Goal: Find specific page/section: Find specific page/section

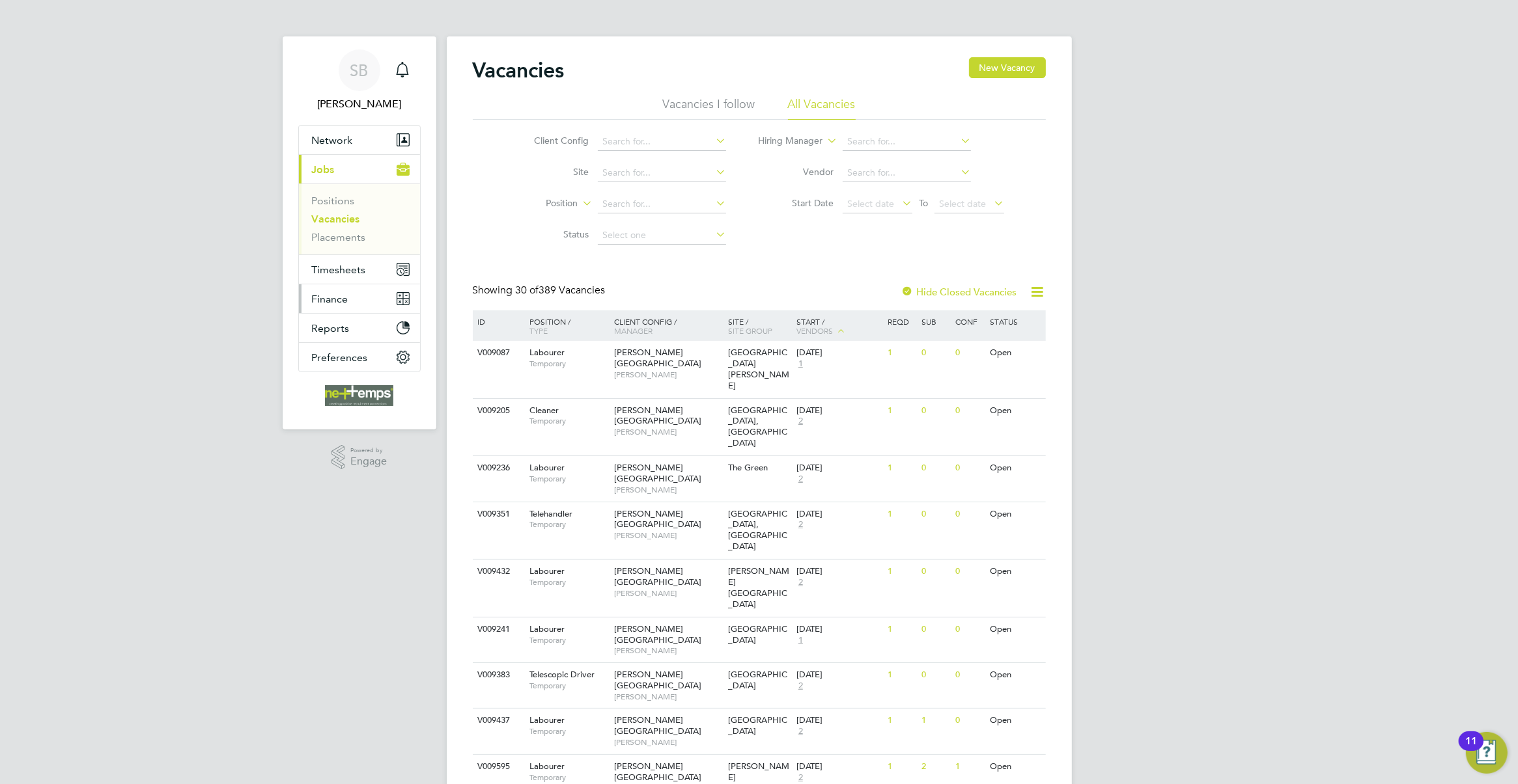
click at [349, 298] on button "Finance" at bounding box center [359, 298] width 121 height 28
click at [334, 259] on link "Invoices & Credit Notes" at bounding box center [353, 266] width 81 height 26
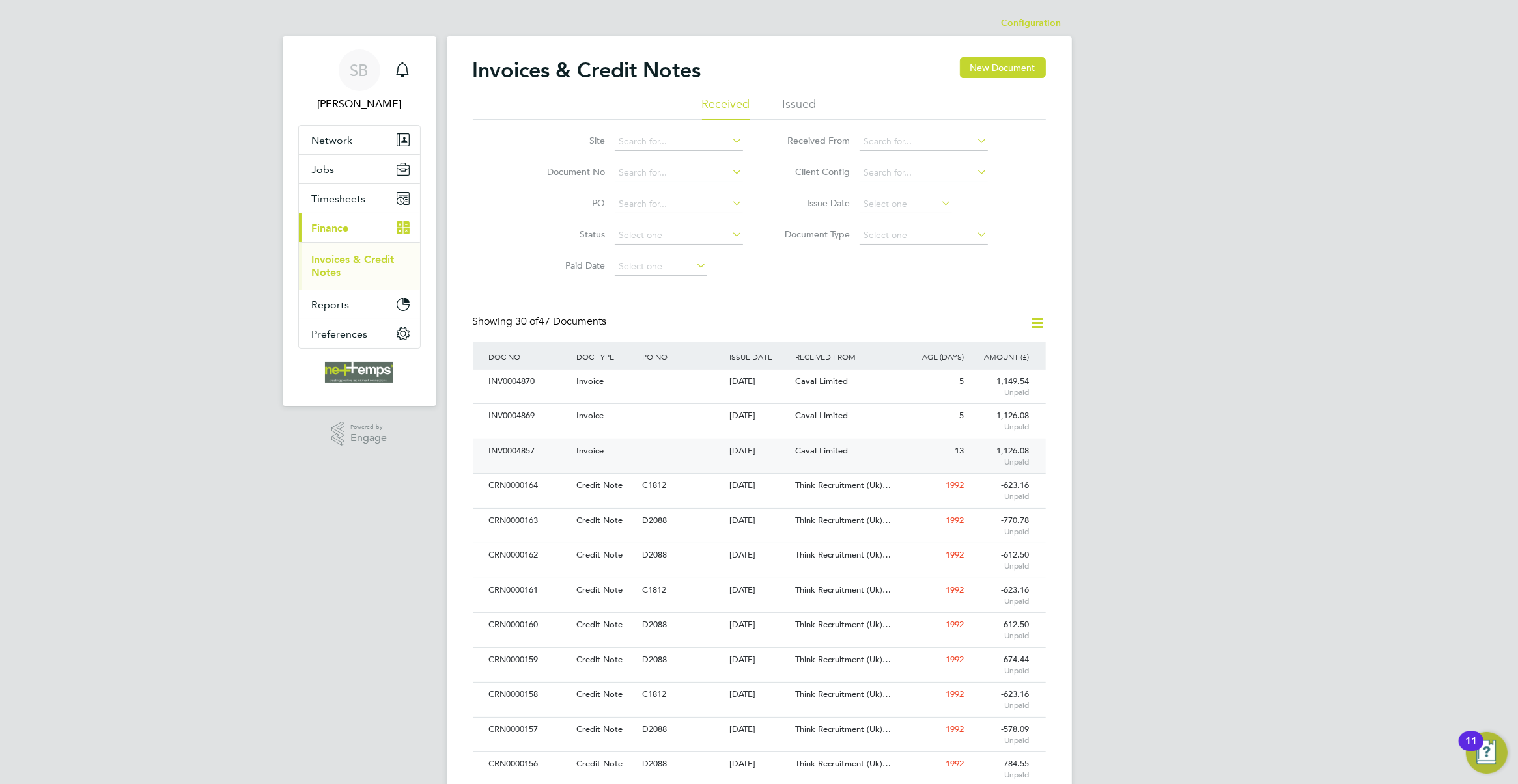
click at [805, 454] on span "Caval Limited" at bounding box center [822, 451] width 53 height 11
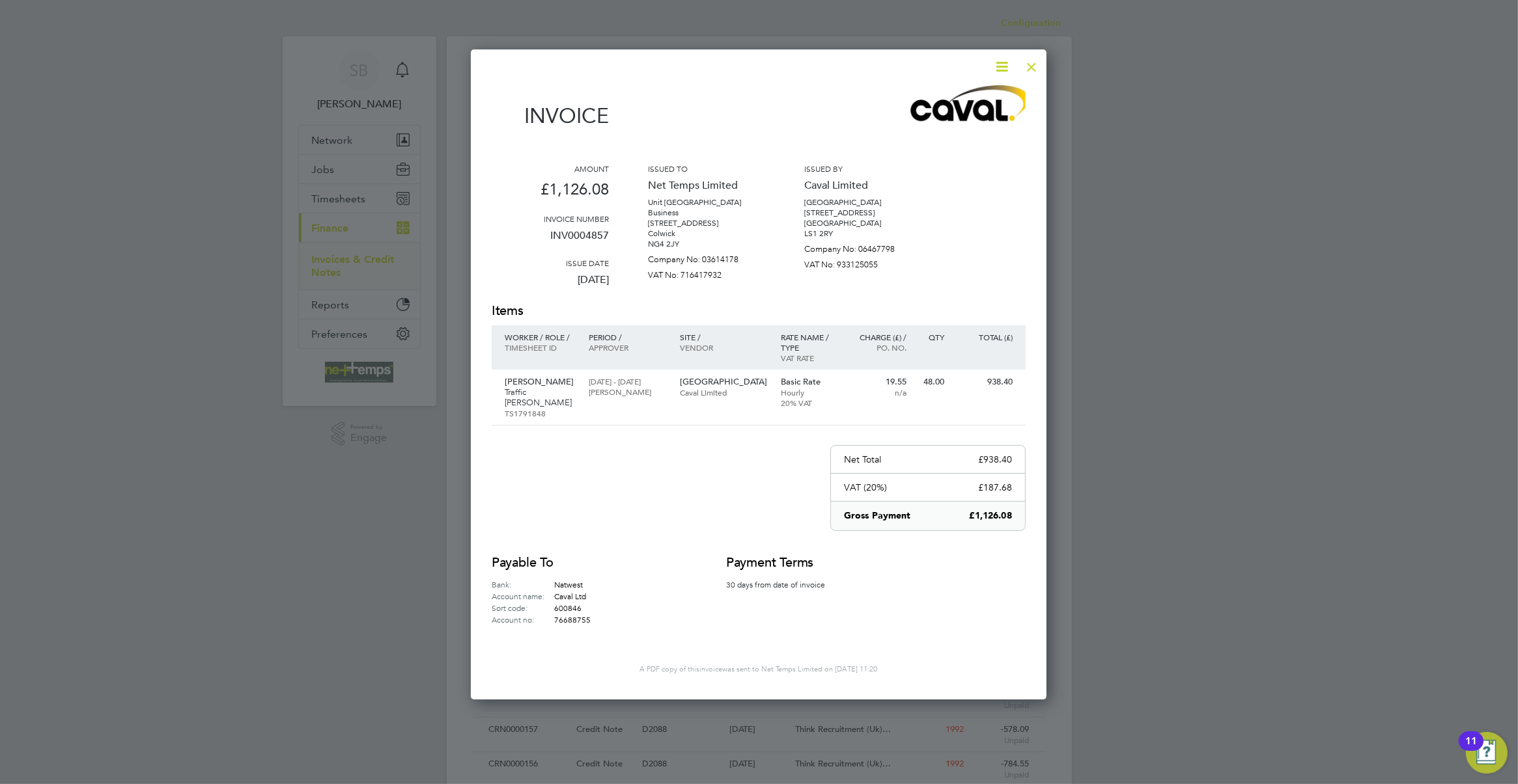
click at [1027, 69] on div at bounding box center [1031, 64] width 24 height 24
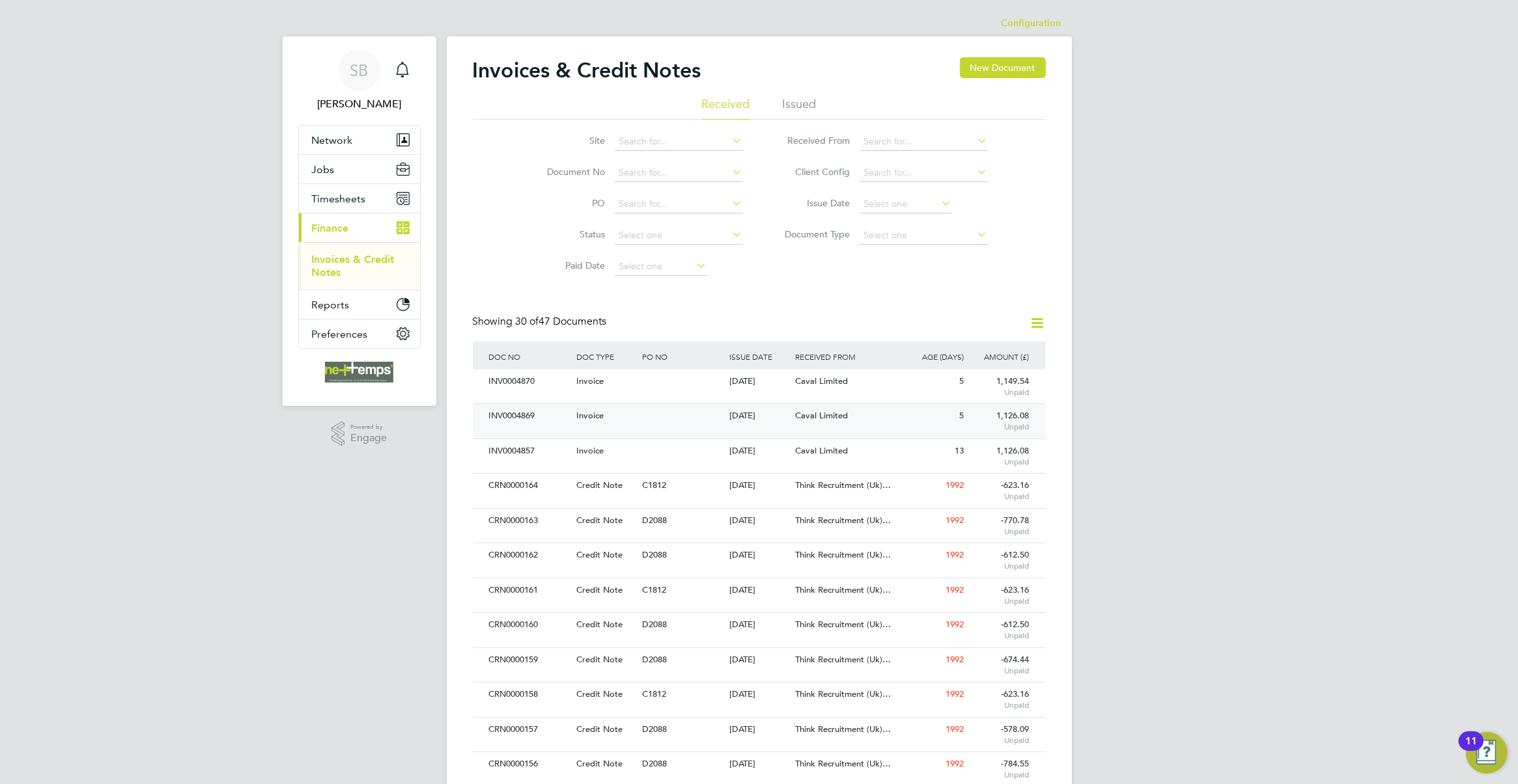
click at [796, 432] on div "INV0004869 Invoice [DATE] Net Temps Limited Caval Limited 5 1,126.08 Unpaid" at bounding box center [759, 421] width 573 height 34
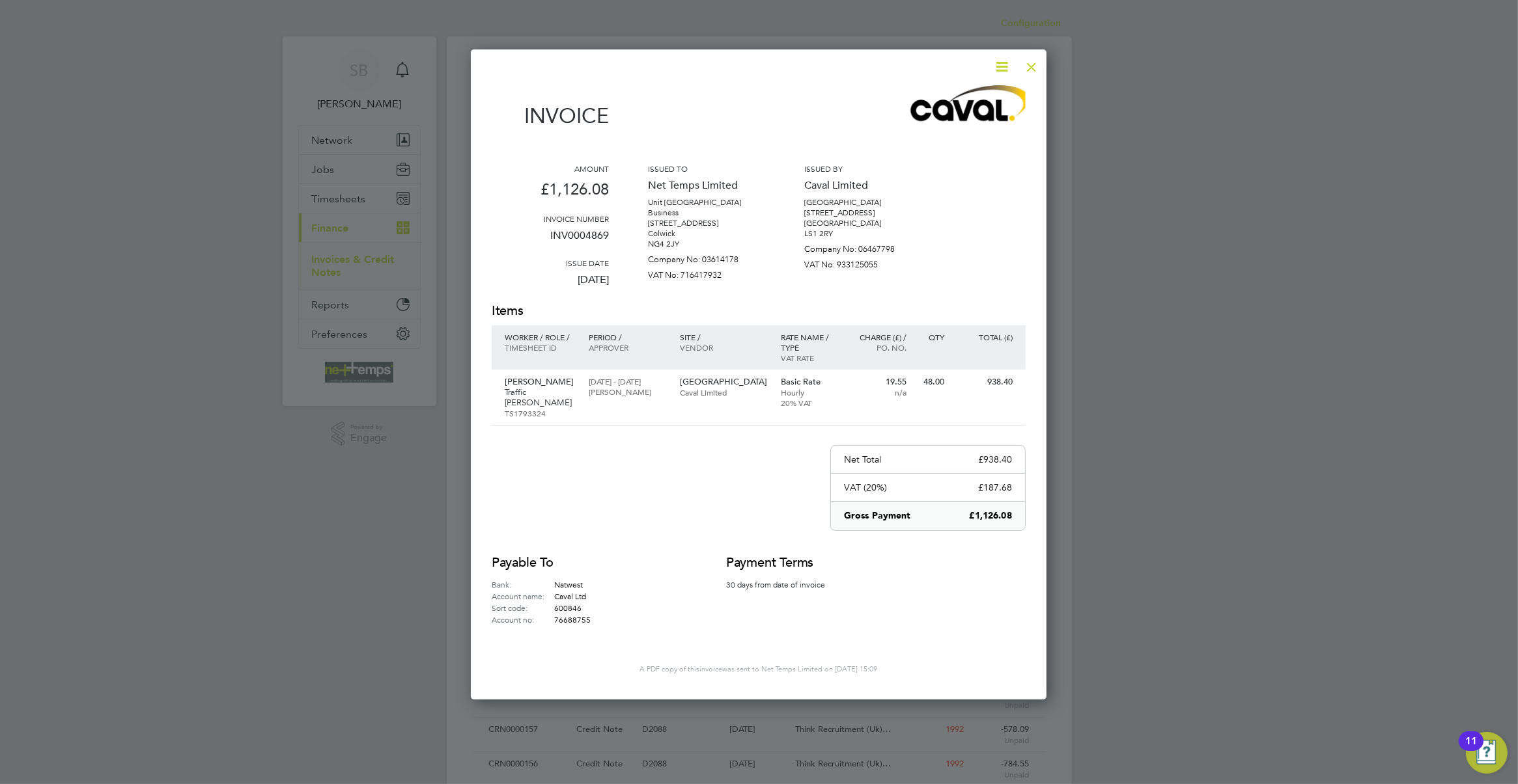
click at [1037, 68] on div at bounding box center [1031, 64] width 24 height 24
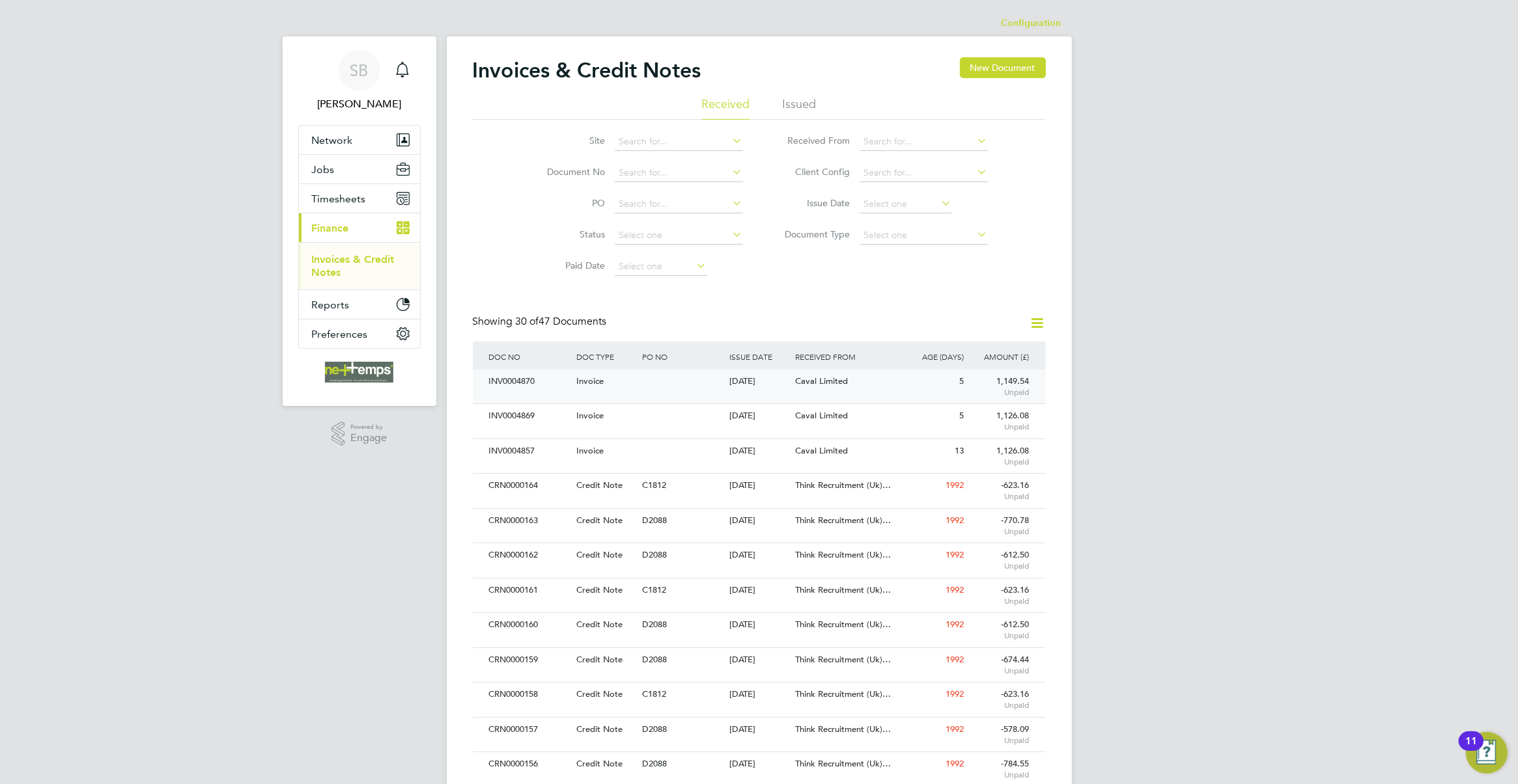
click at [795, 383] on span "Caval Limited" at bounding box center [822, 381] width 53 height 11
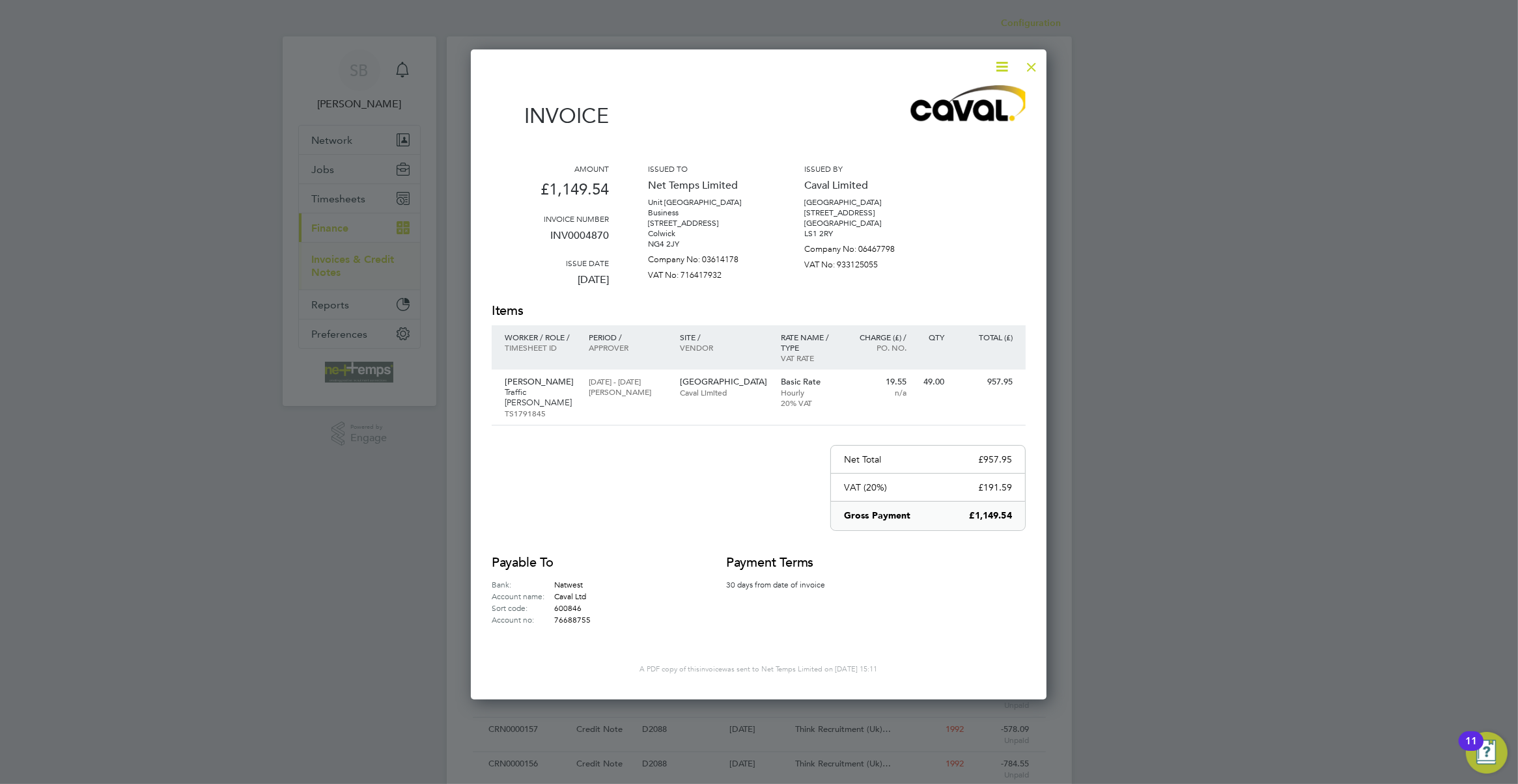
click at [1035, 70] on div at bounding box center [1031, 64] width 24 height 24
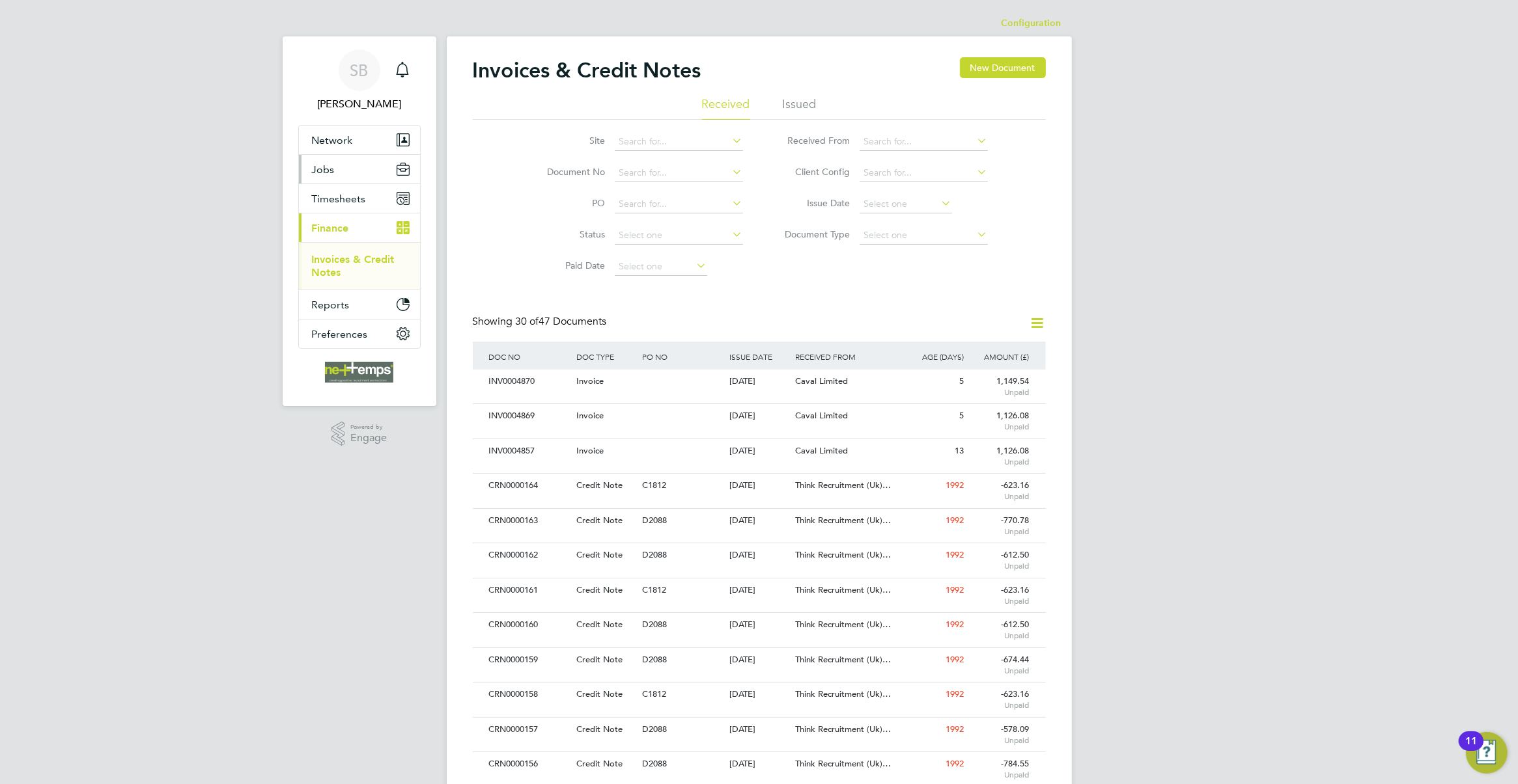
click at [336, 171] on button "Jobs" at bounding box center [359, 169] width 121 height 28
click at [798, 93] on div "Invoices & Credit Notes New Document" at bounding box center [759, 77] width 573 height 39
click at [793, 105] on li "Issued" at bounding box center [800, 108] width 34 height 24
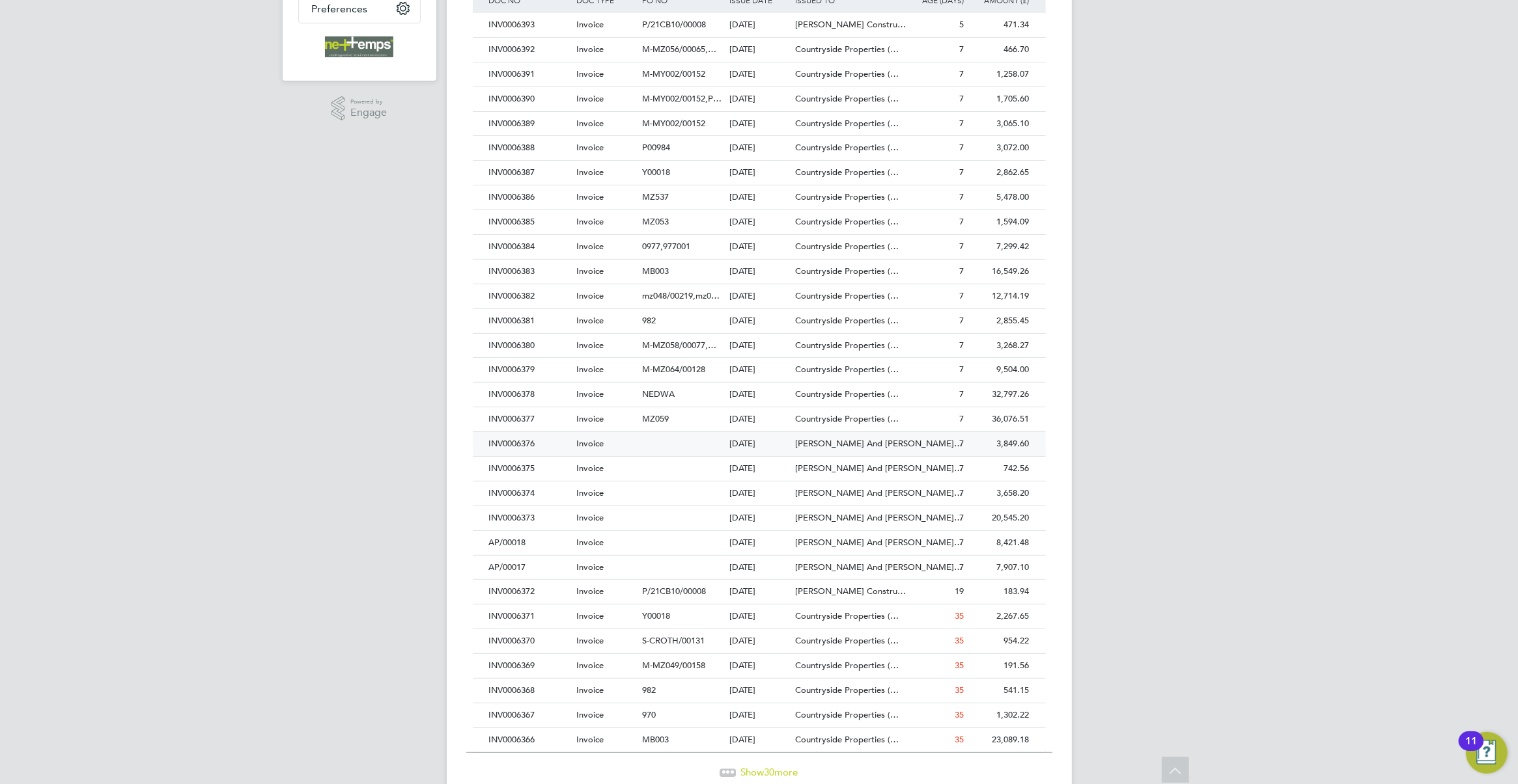
click at [715, 453] on div at bounding box center [682, 444] width 87 height 24
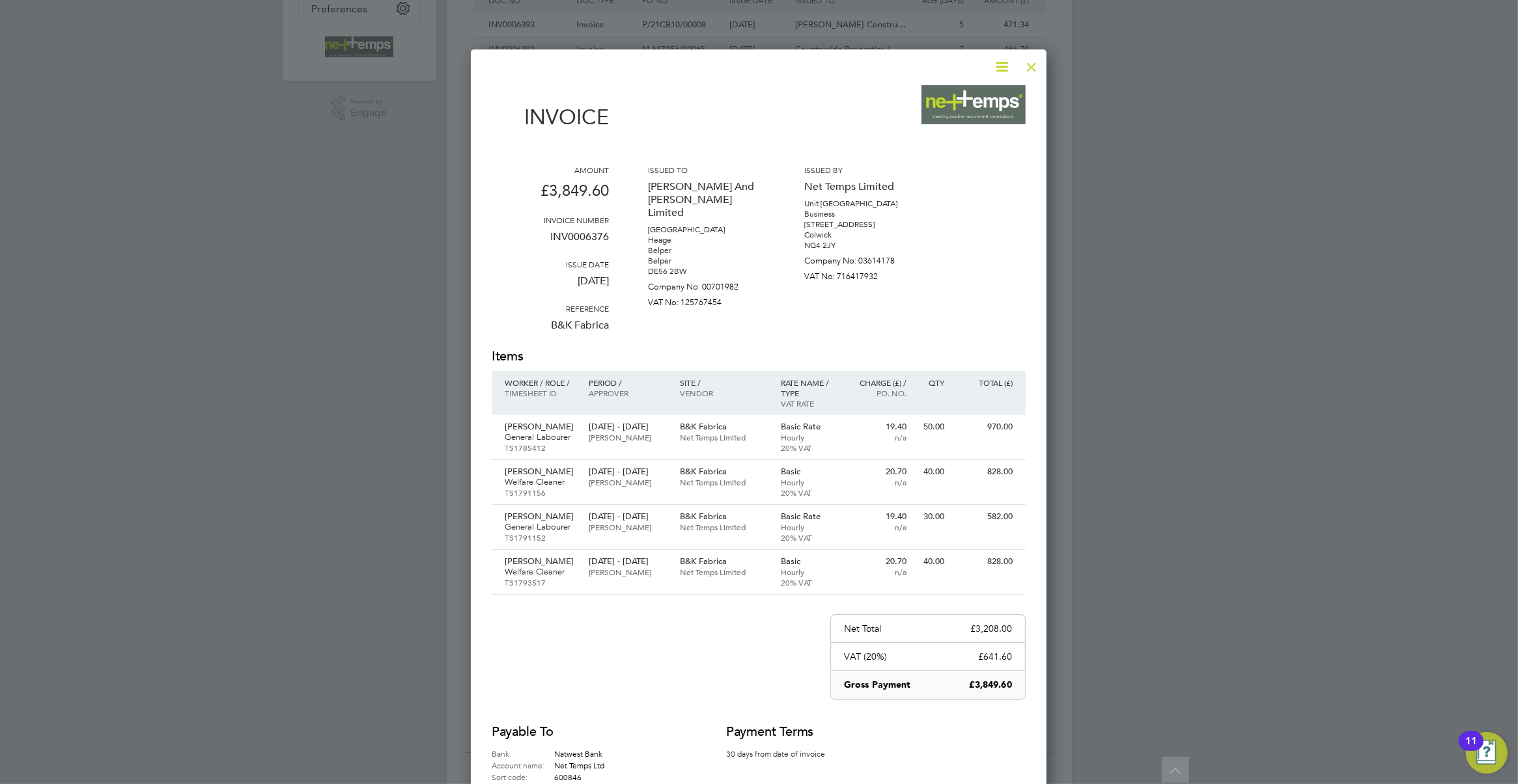
click at [1033, 70] on div at bounding box center [1031, 64] width 24 height 24
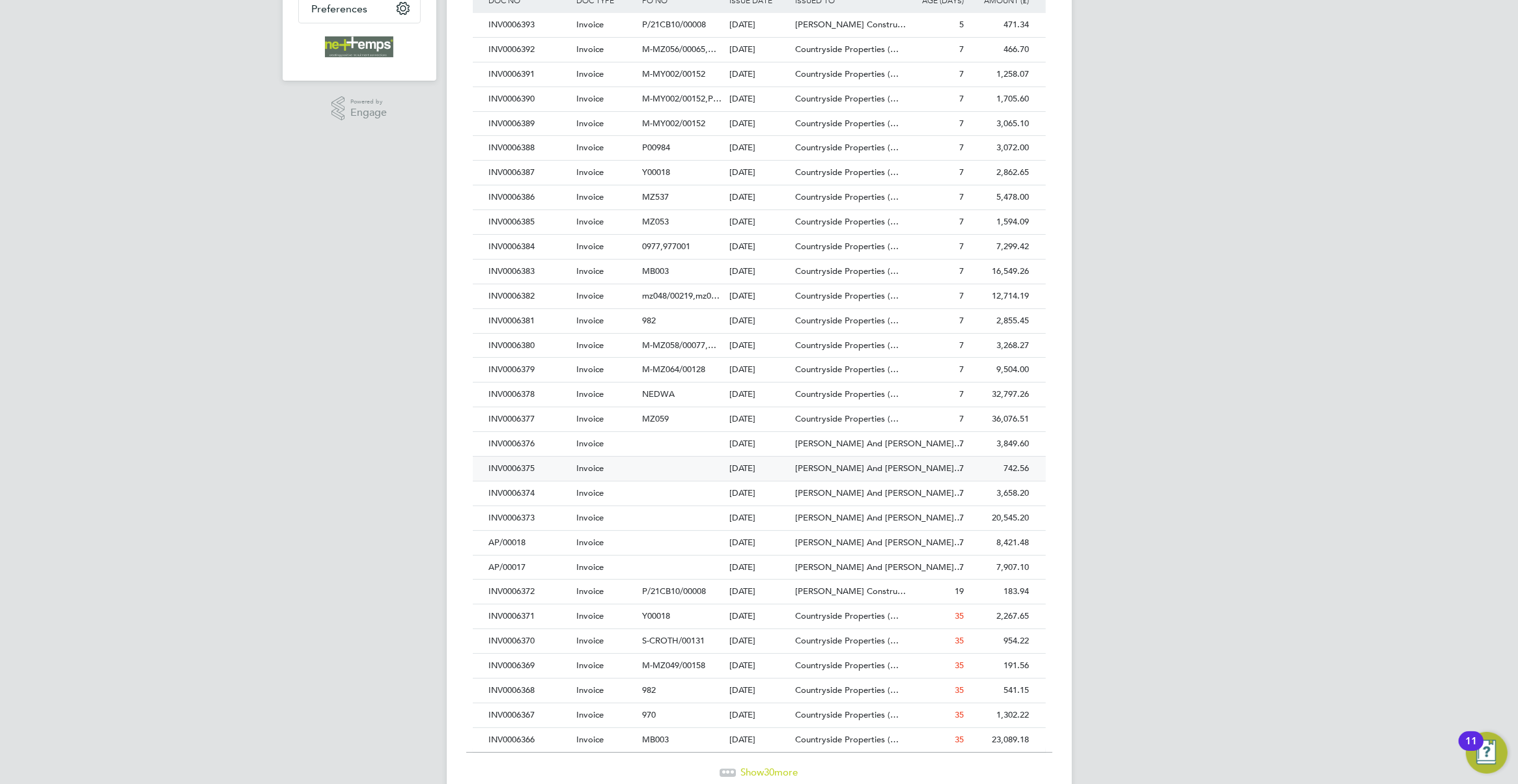
click at [835, 469] on span "[PERSON_NAME] And [PERSON_NAME]…" at bounding box center [878, 468] width 167 height 11
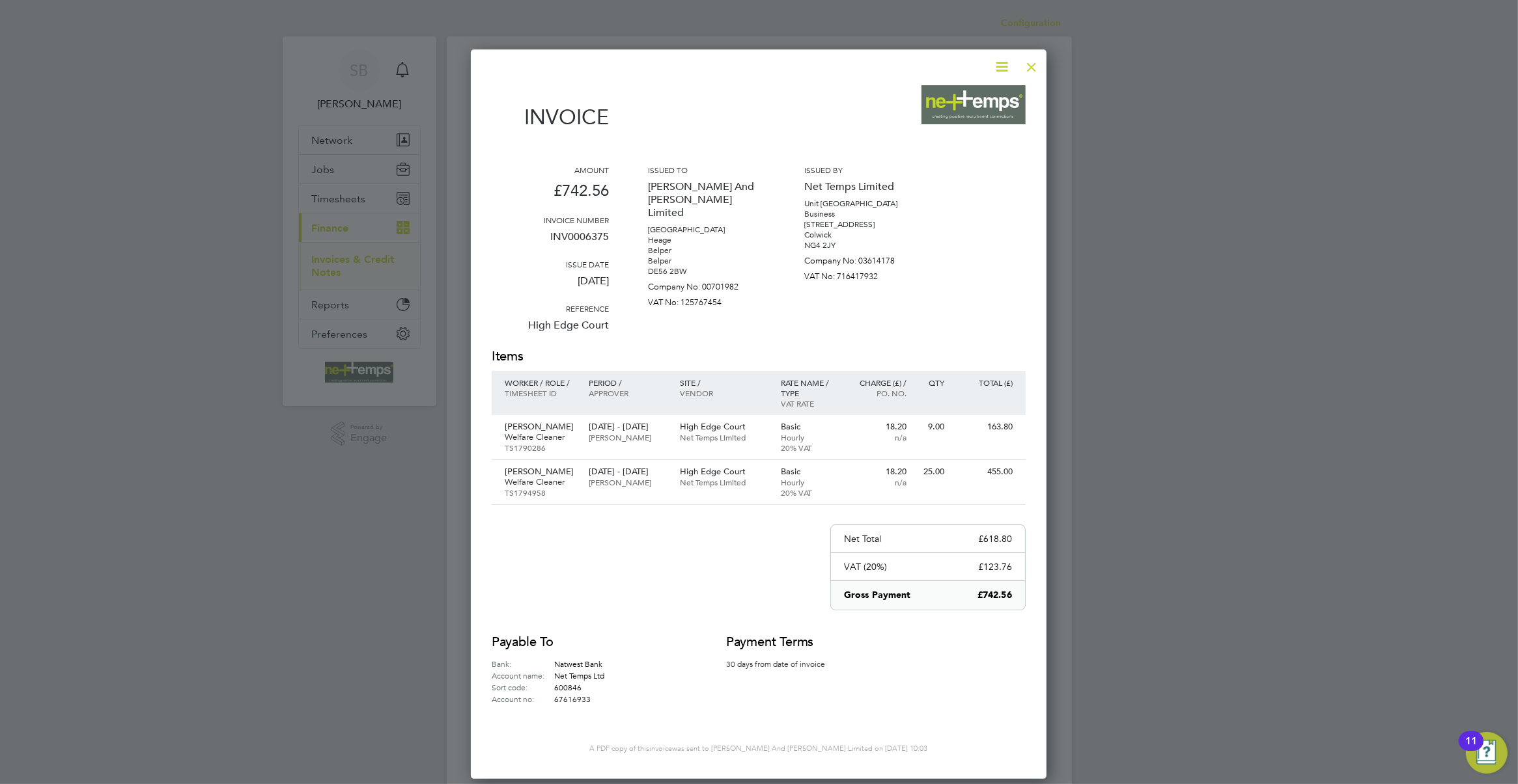
click at [1029, 68] on div at bounding box center [1031, 64] width 24 height 24
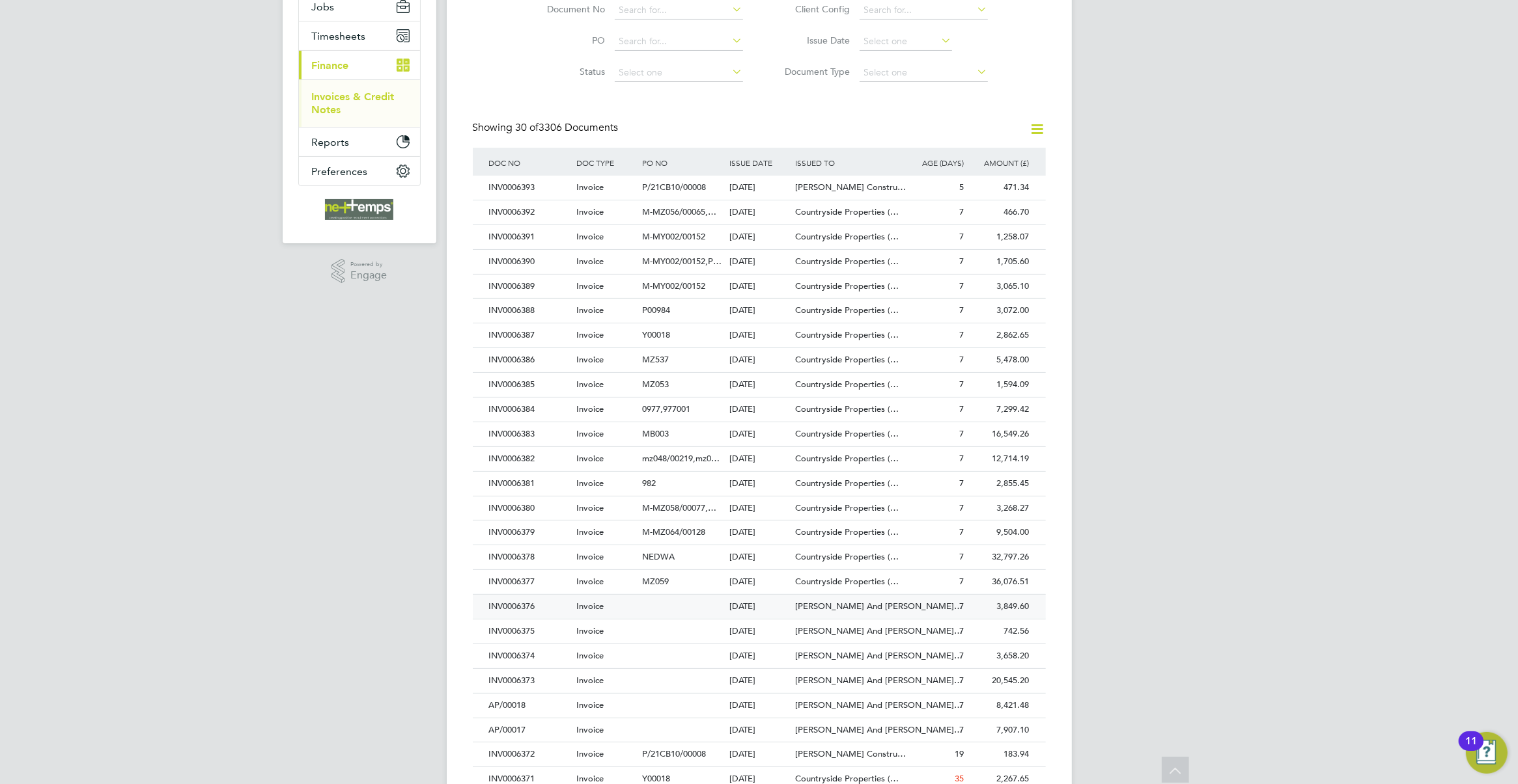
click at [848, 603] on div "[PERSON_NAME] And [PERSON_NAME]…" at bounding box center [847, 607] width 110 height 24
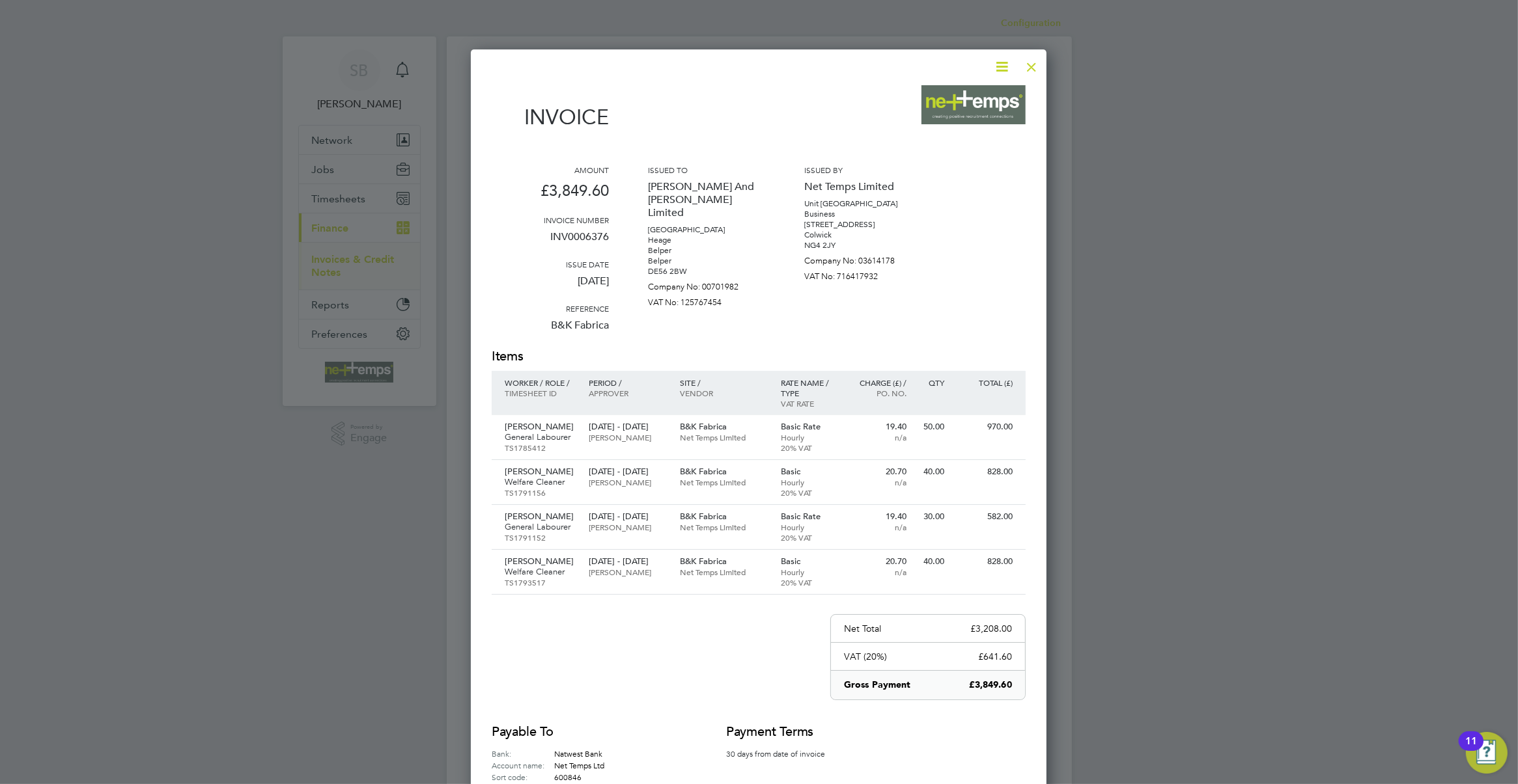
click at [1027, 68] on div at bounding box center [1031, 64] width 24 height 24
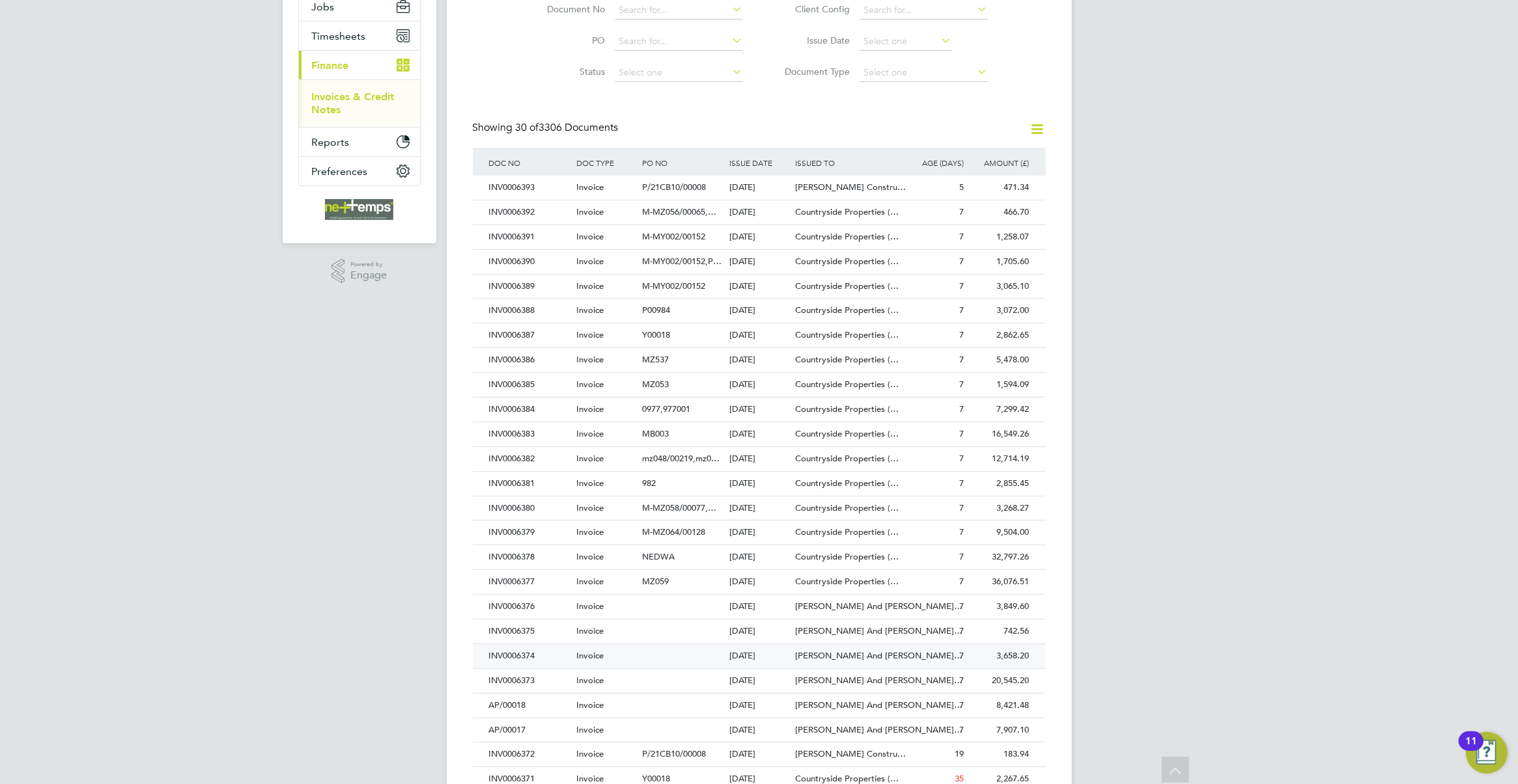
click at [880, 656] on span "[PERSON_NAME] And [PERSON_NAME]…" at bounding box center [878, 655] width 167 height 11
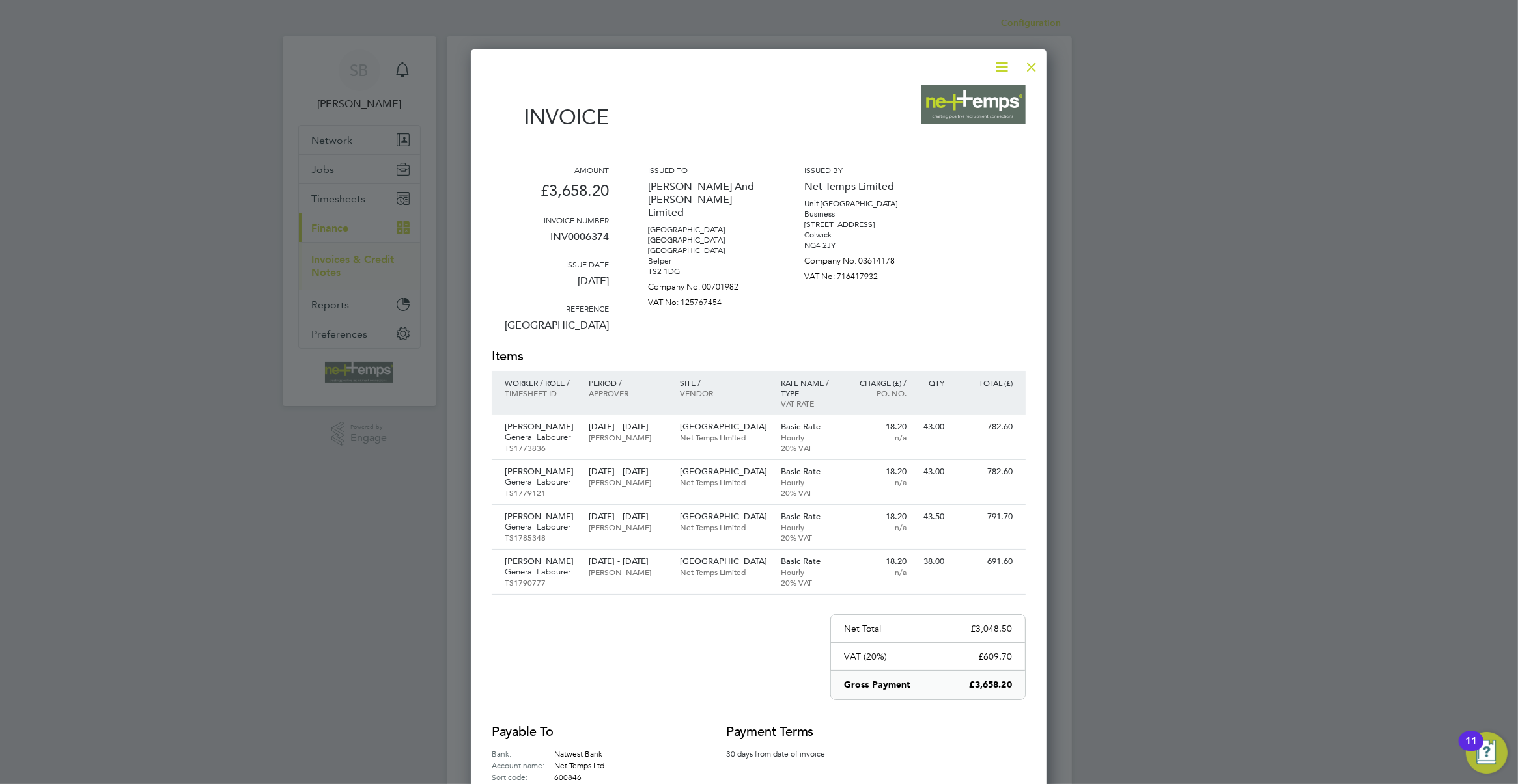
click at [1031, 66] on div at bounding box center [1031, 64] width 24 height 24
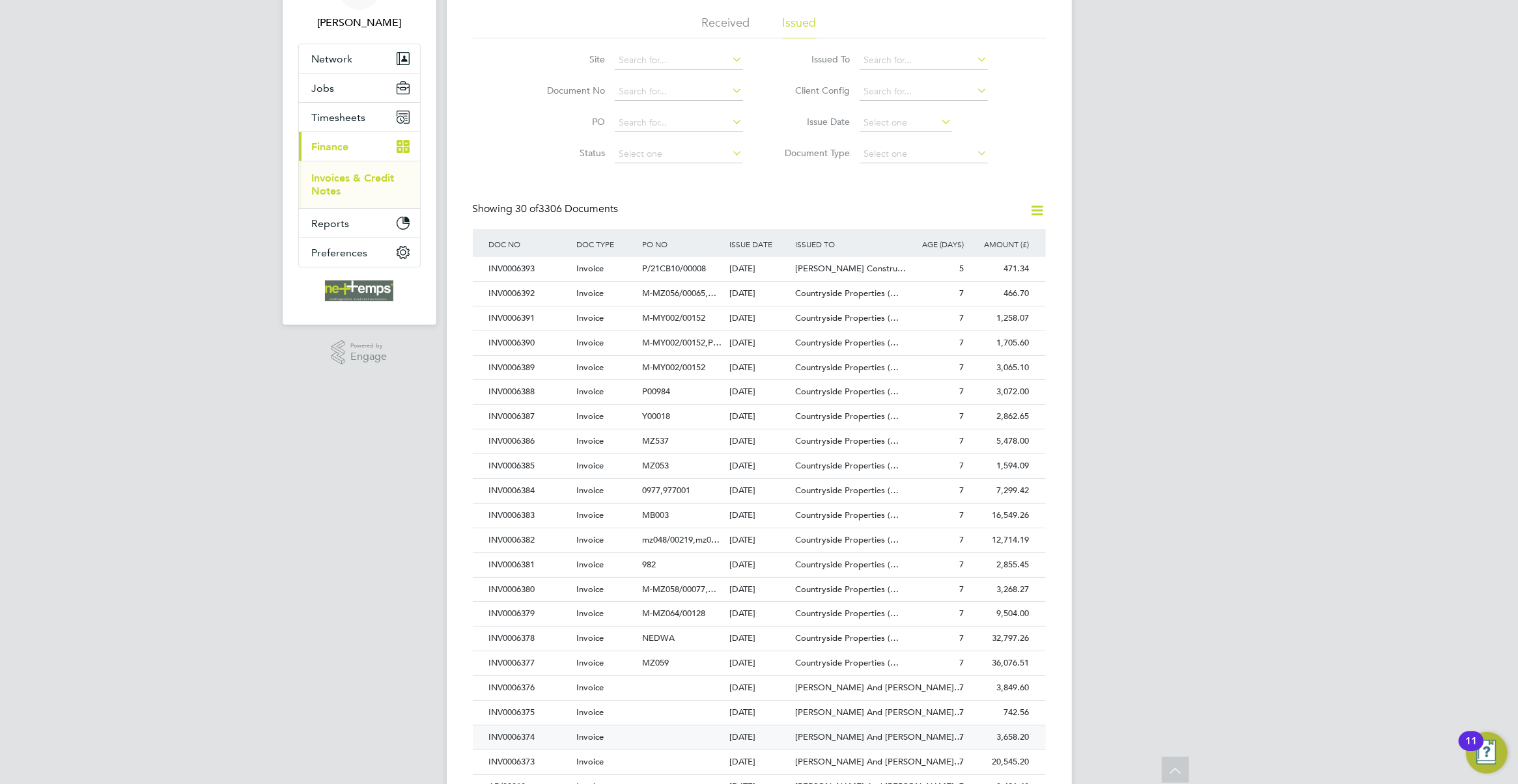
scroll to position [244, 0]
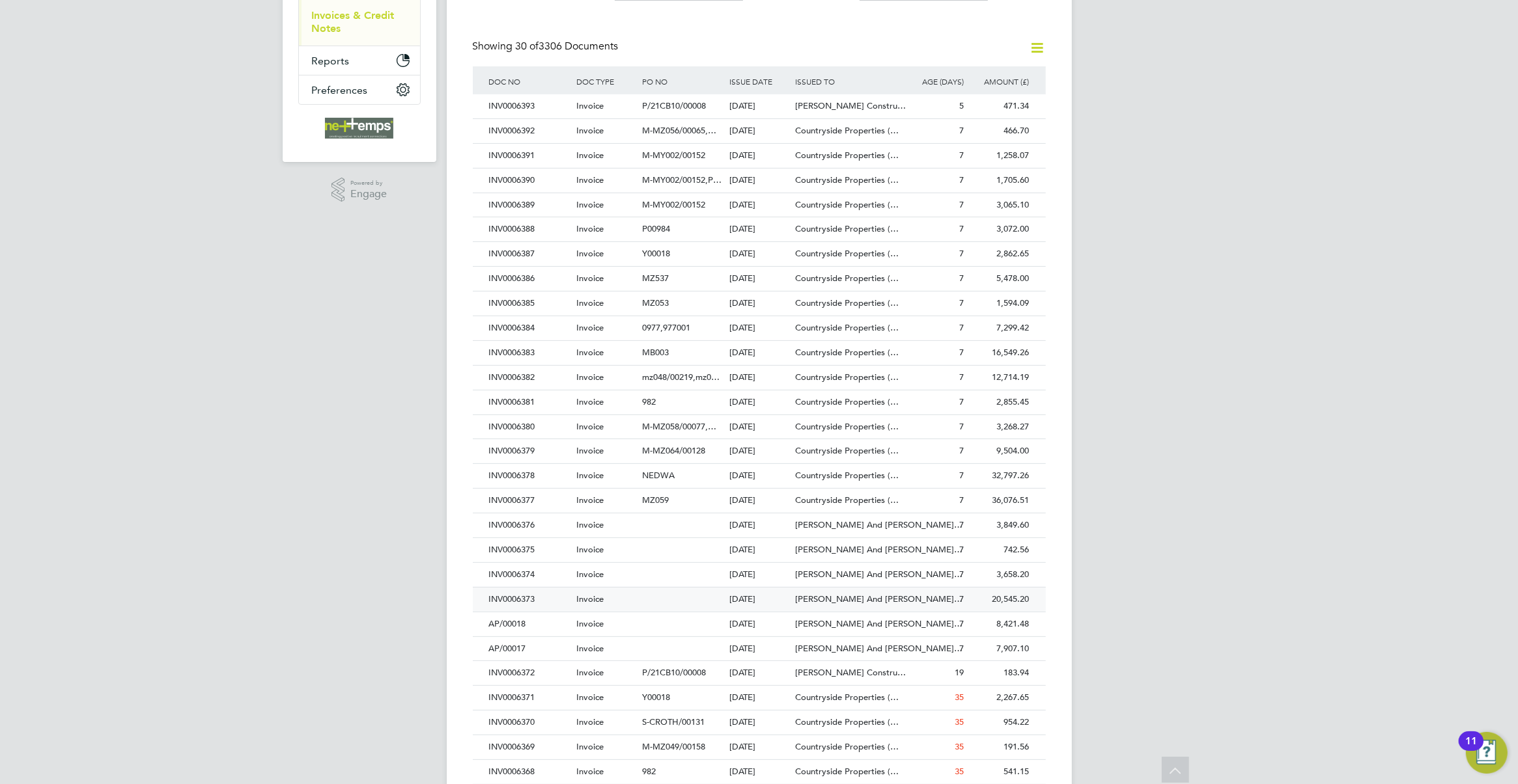
click at [792, 607] on div "[PERSON_NAME] And [PERSON_NAME]…" at bounding box center [847, 600] width 110 height 24
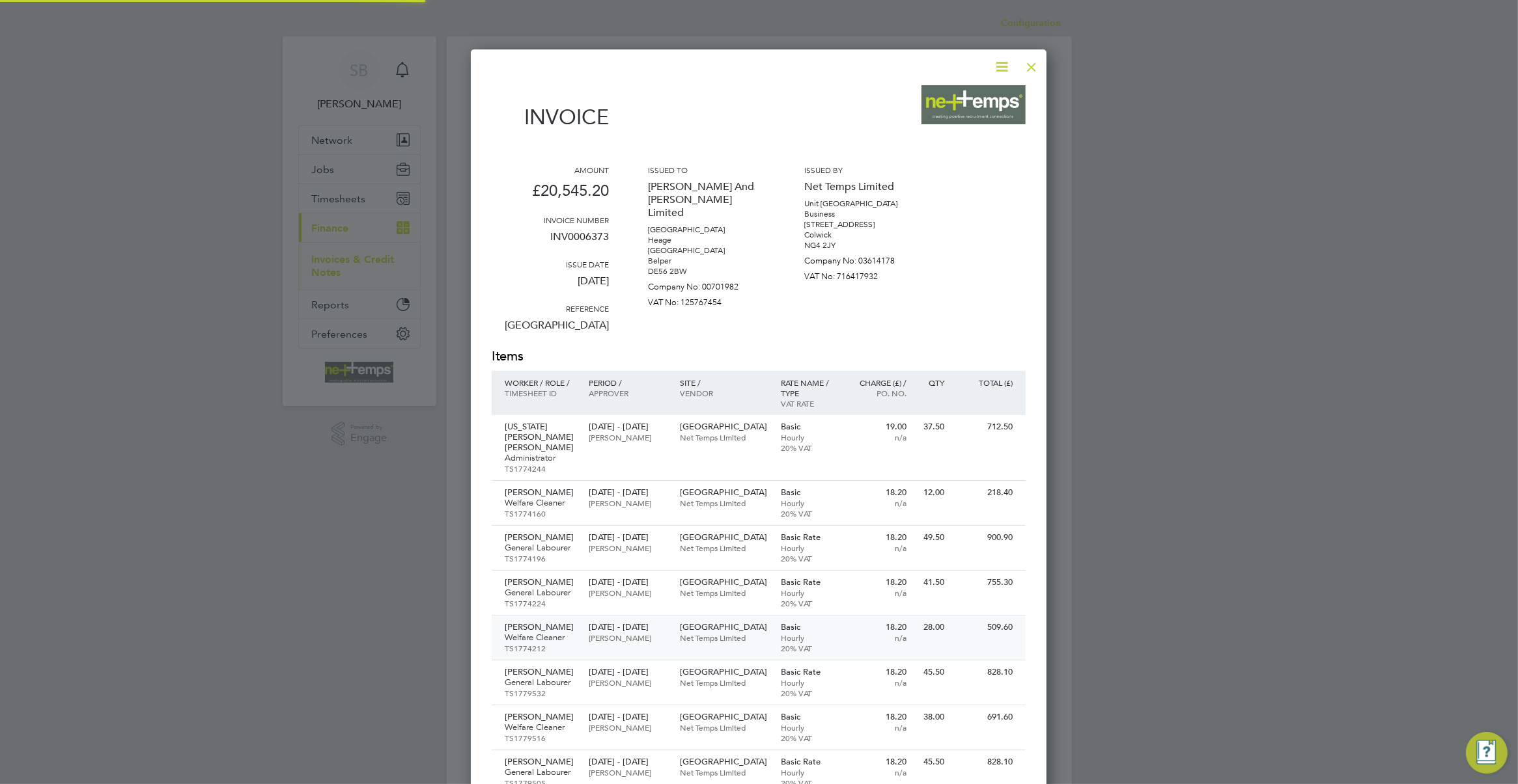
scroll to position [1938, 577]
click at [1035, 67] on div at bounding box center [1031, 64] width 24 height 24
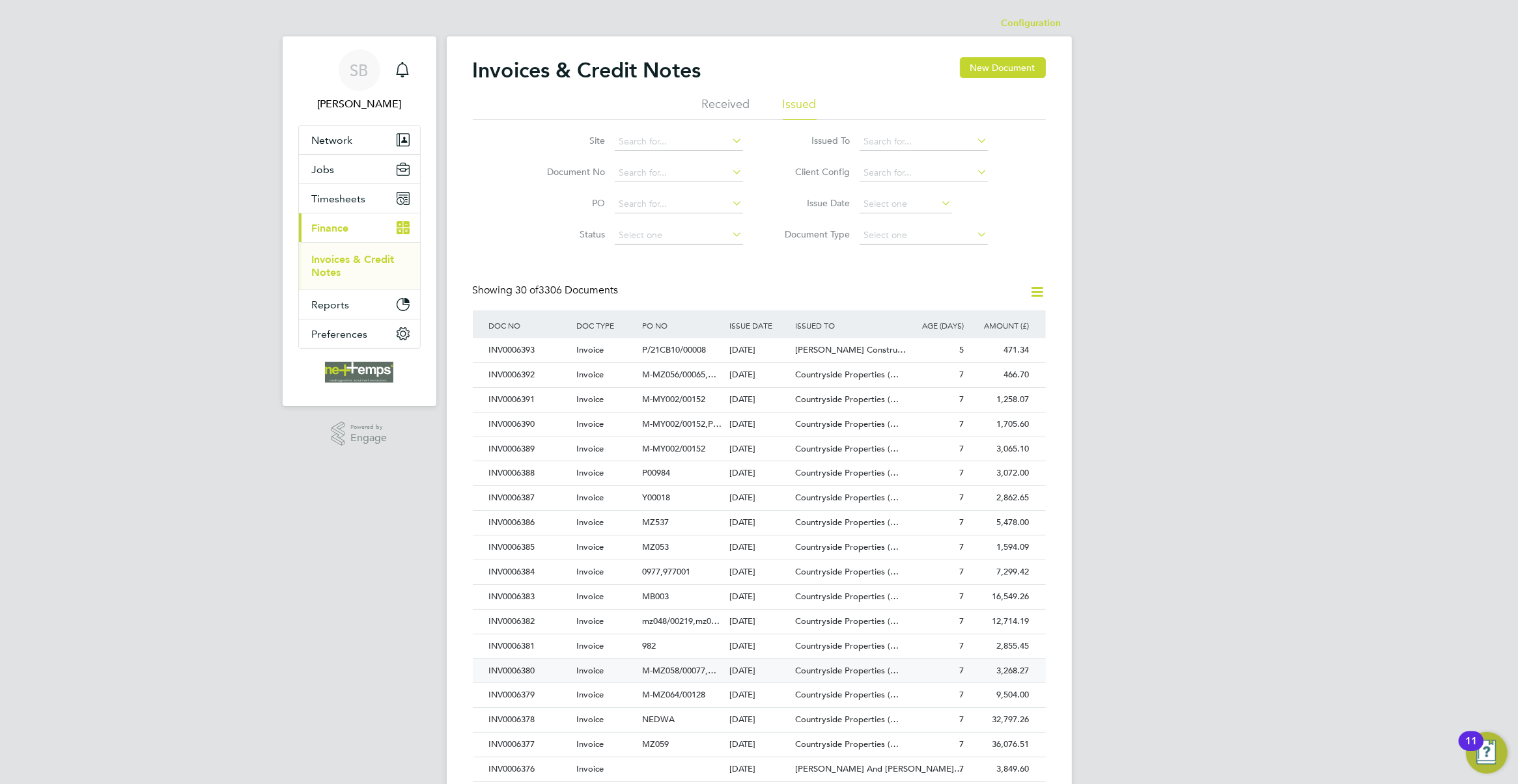
scroll to position [163, 0]
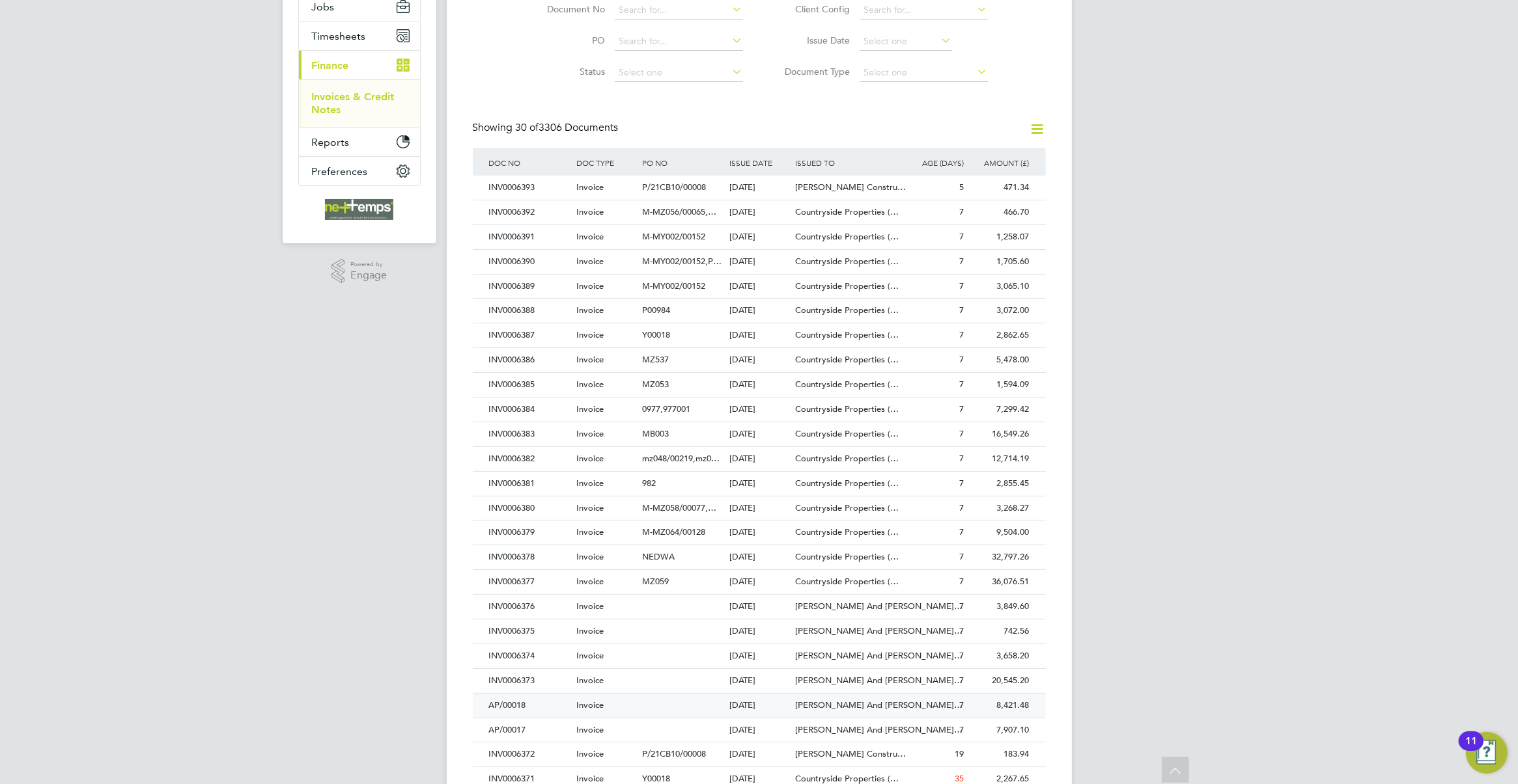
click at [728, 701] on div "[DATE]" at bounding box center [759, 706] width 66 height 24
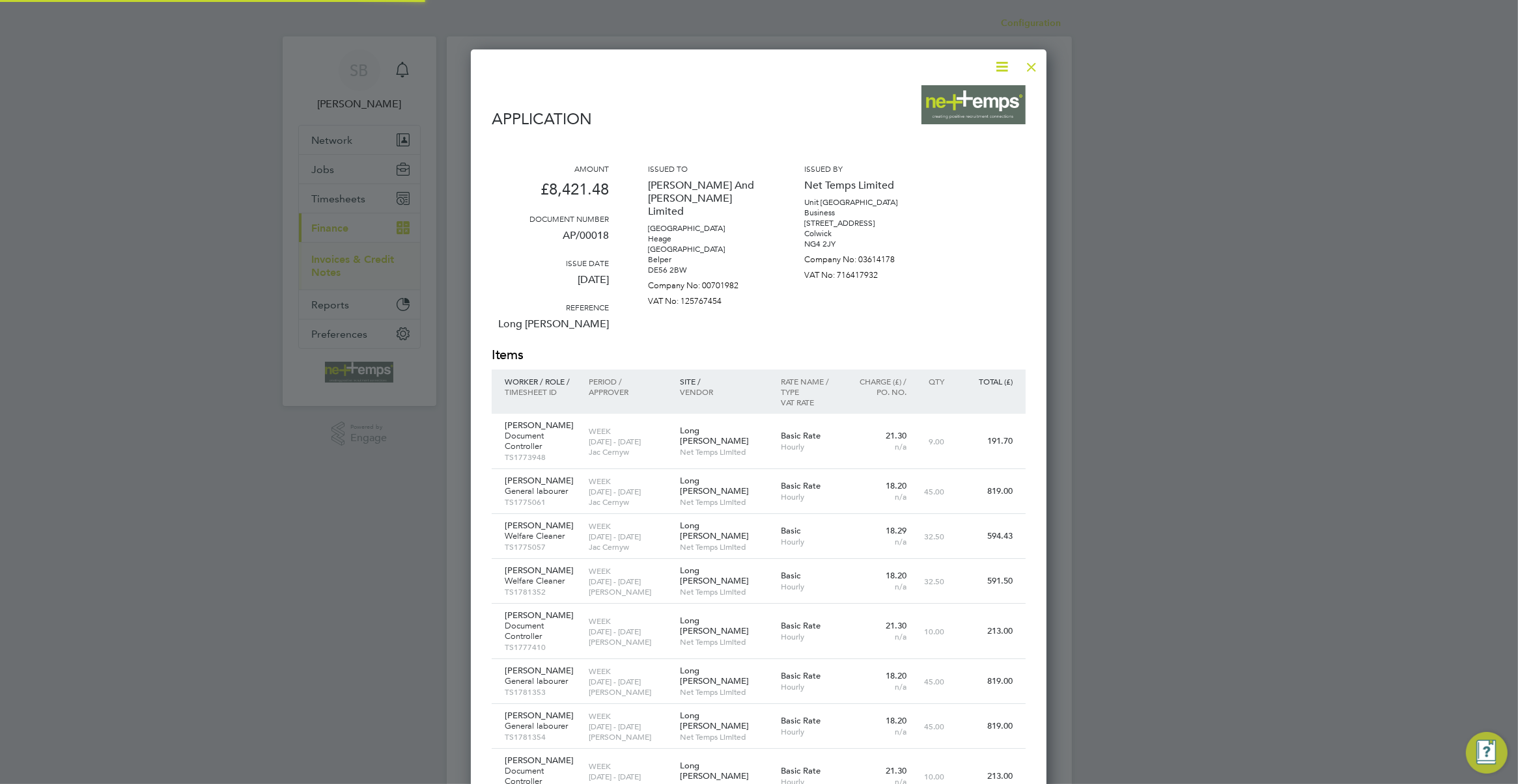
scroll to position [1254, 577]
click at [1027, 68] on div at bounding box center [1031, 64] width 24 height 24
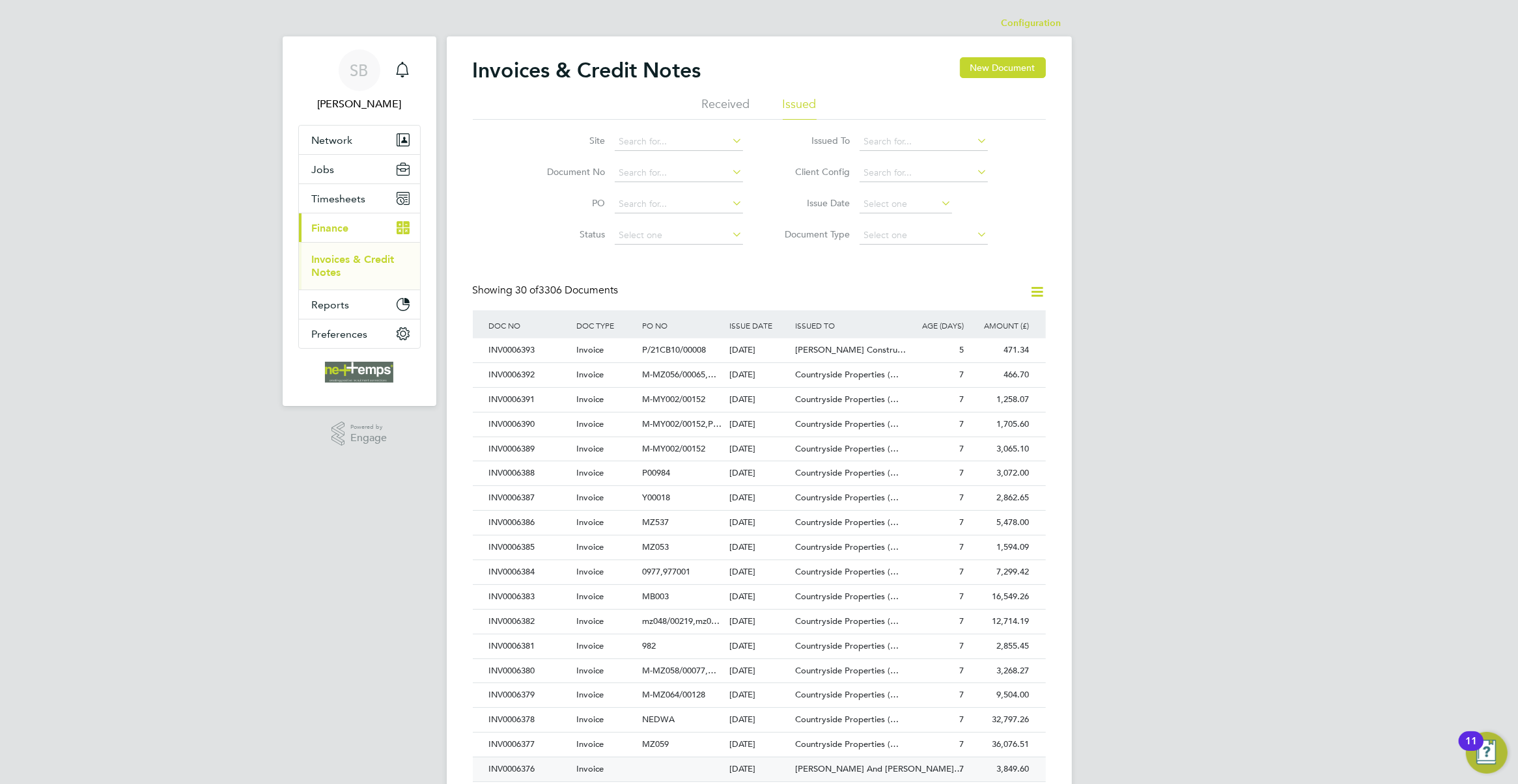
scroll to position [163, 0]
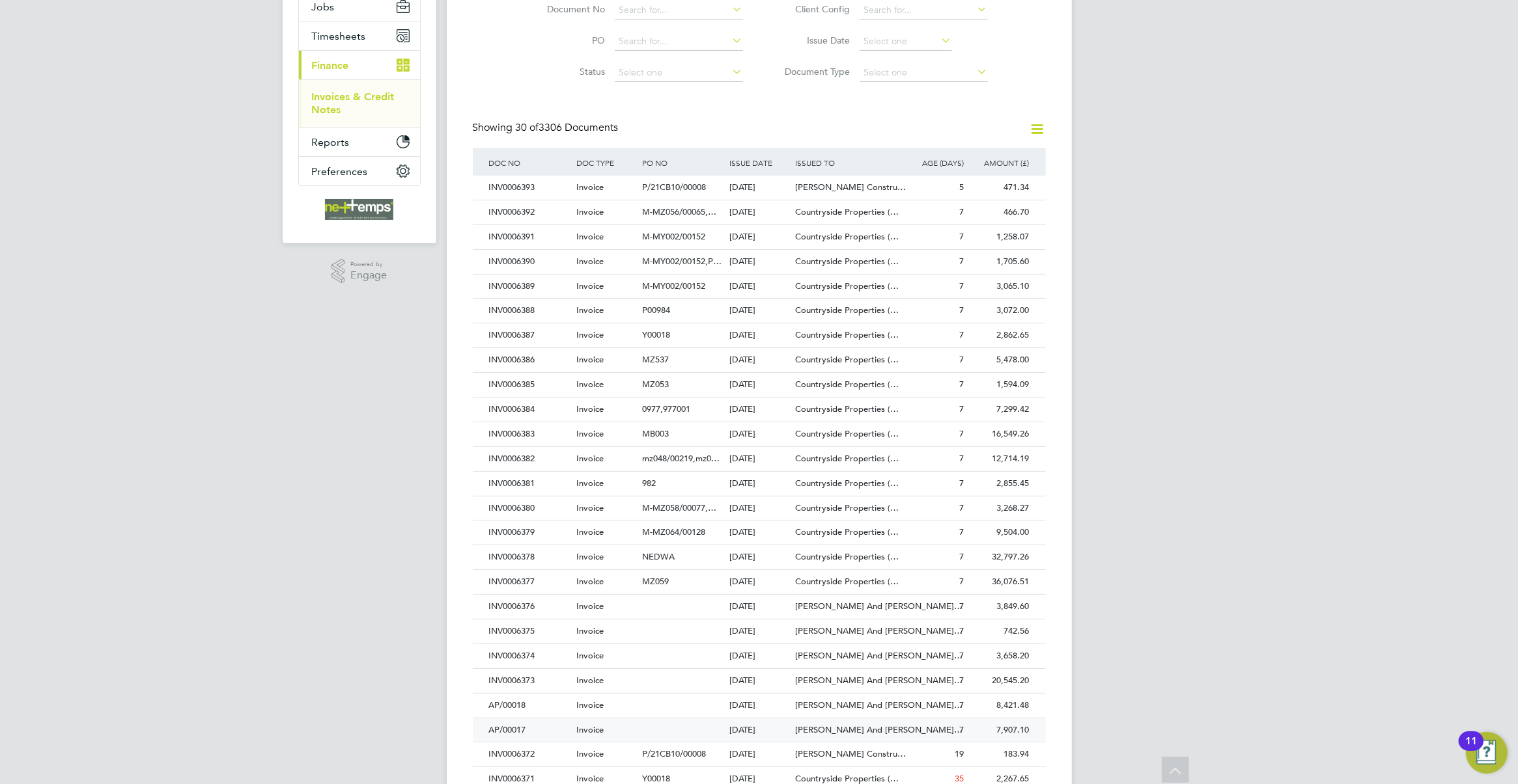
click at [806, 733] on span "[PERSON_NAME] And [PERSON_NAME]…" at bounding box center [878, 730] width 167 height 11
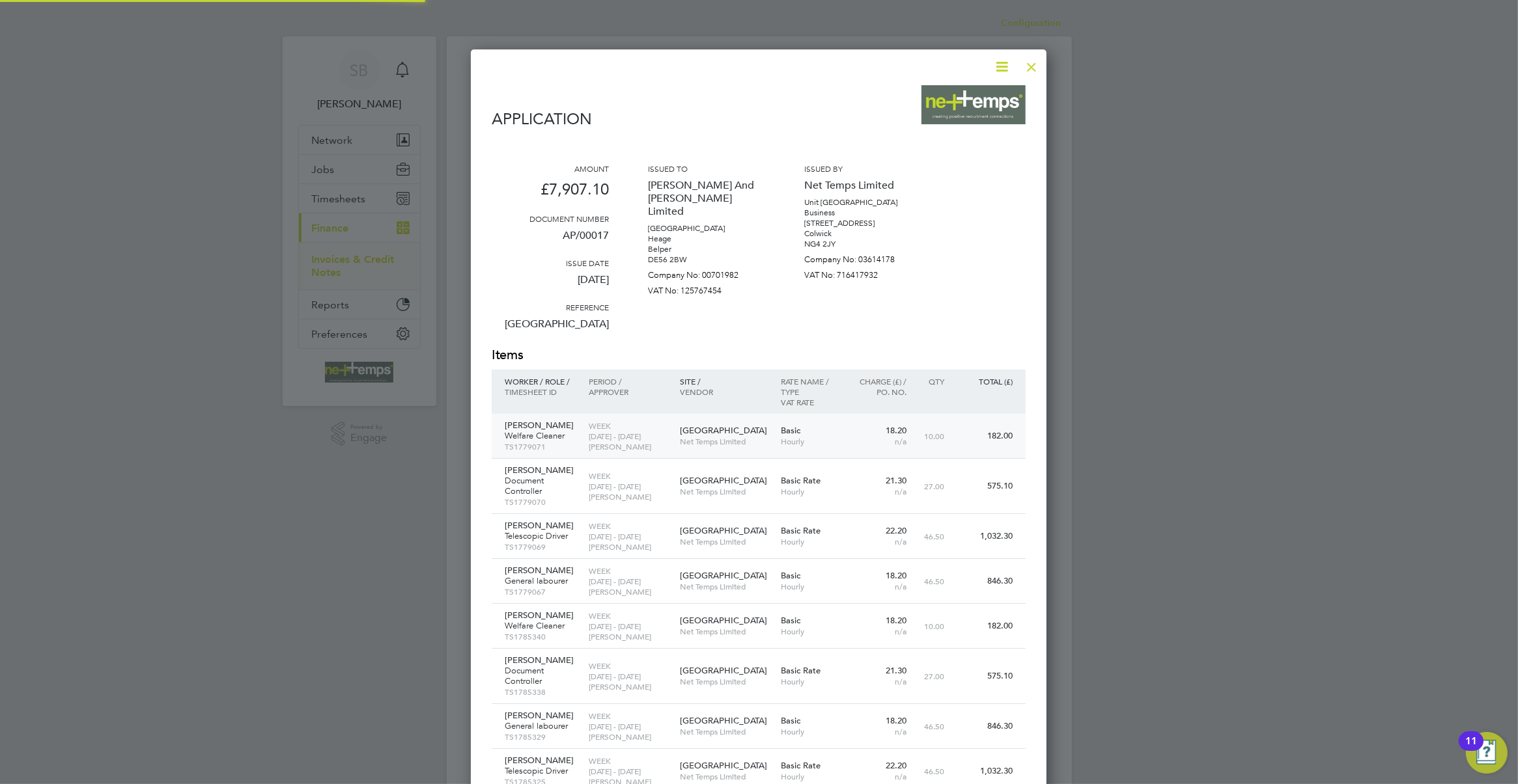
scroll to position [1153, 577]
click at [1133, 400] on div at bounding box center [759, 392] width 1518 height 784
click at [1027, 69] on div at bounding box center [1031, 64] width 24 height 24
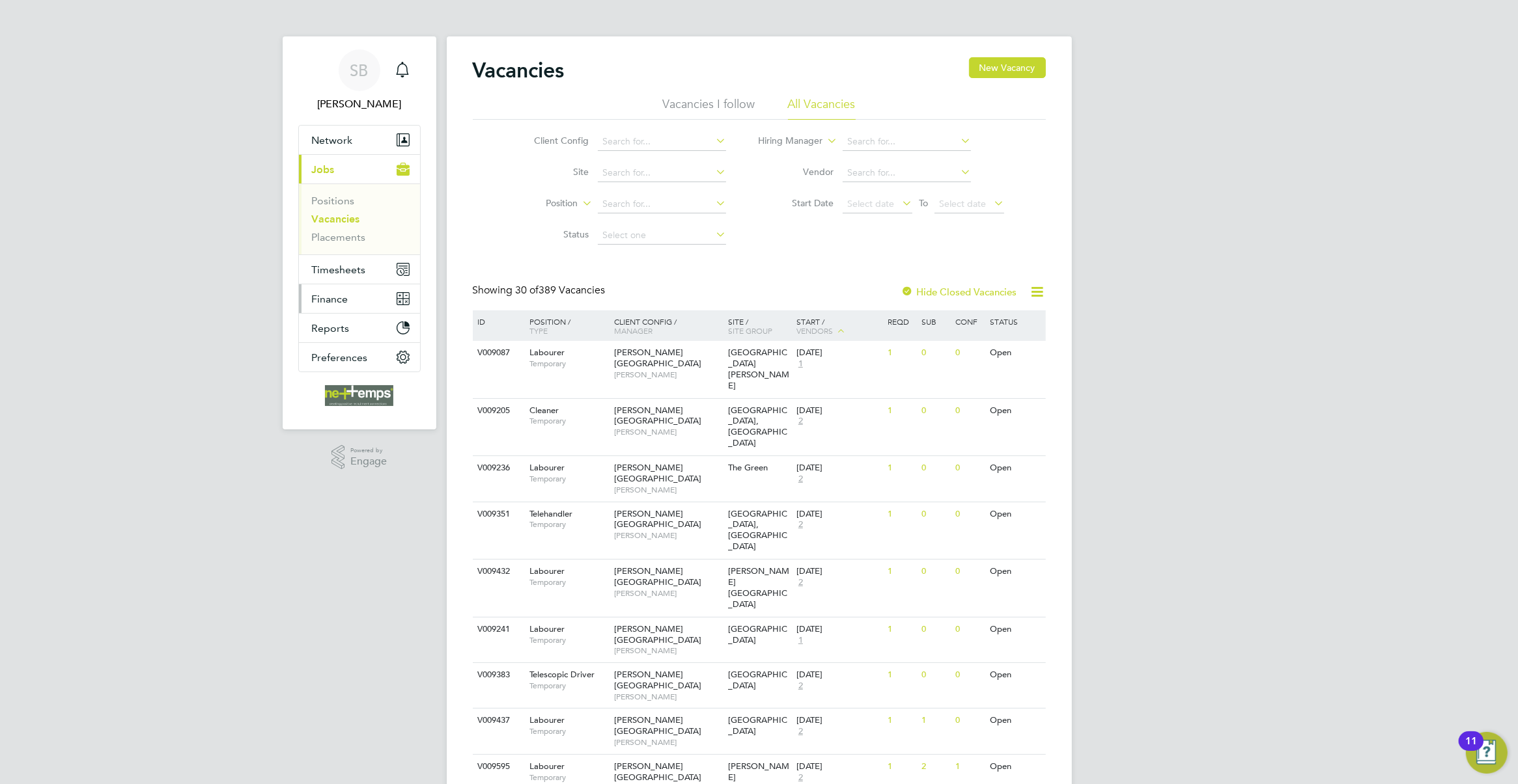
click at [336, 301] on span "Finance" at bounding box center [330, 299] width 37 height 12
drag, startPoint x: 349, startPoint y: 265, endPoint x: 386, endPoint y: 363, distance: 104.8
click at [349, 265] on link "Invoices & Credit Notes" at bounding box center [353, 266] width 81 height 26
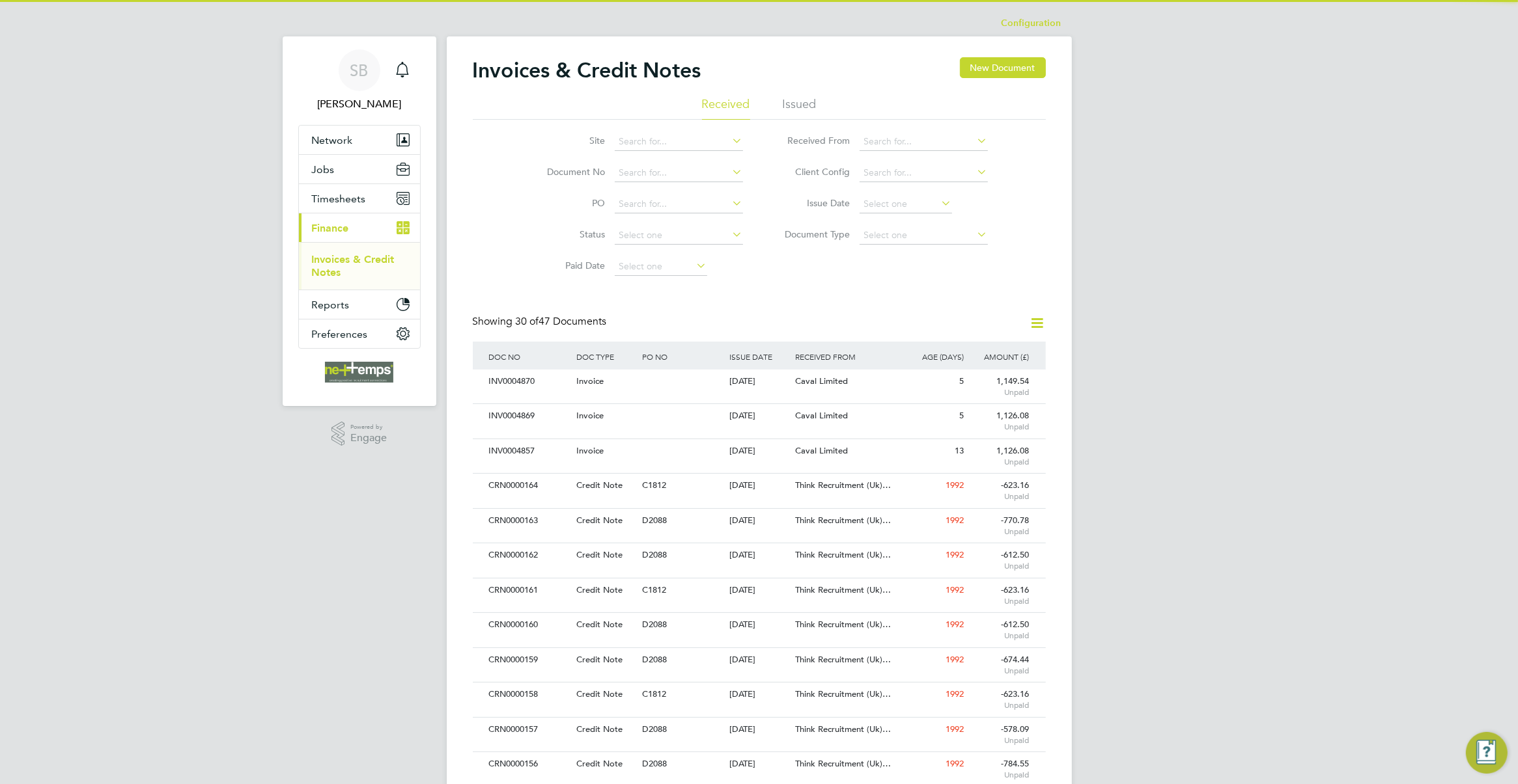
click at [791, 110] on li "Issued" at bounding box center [800, 108] width 34 height 24
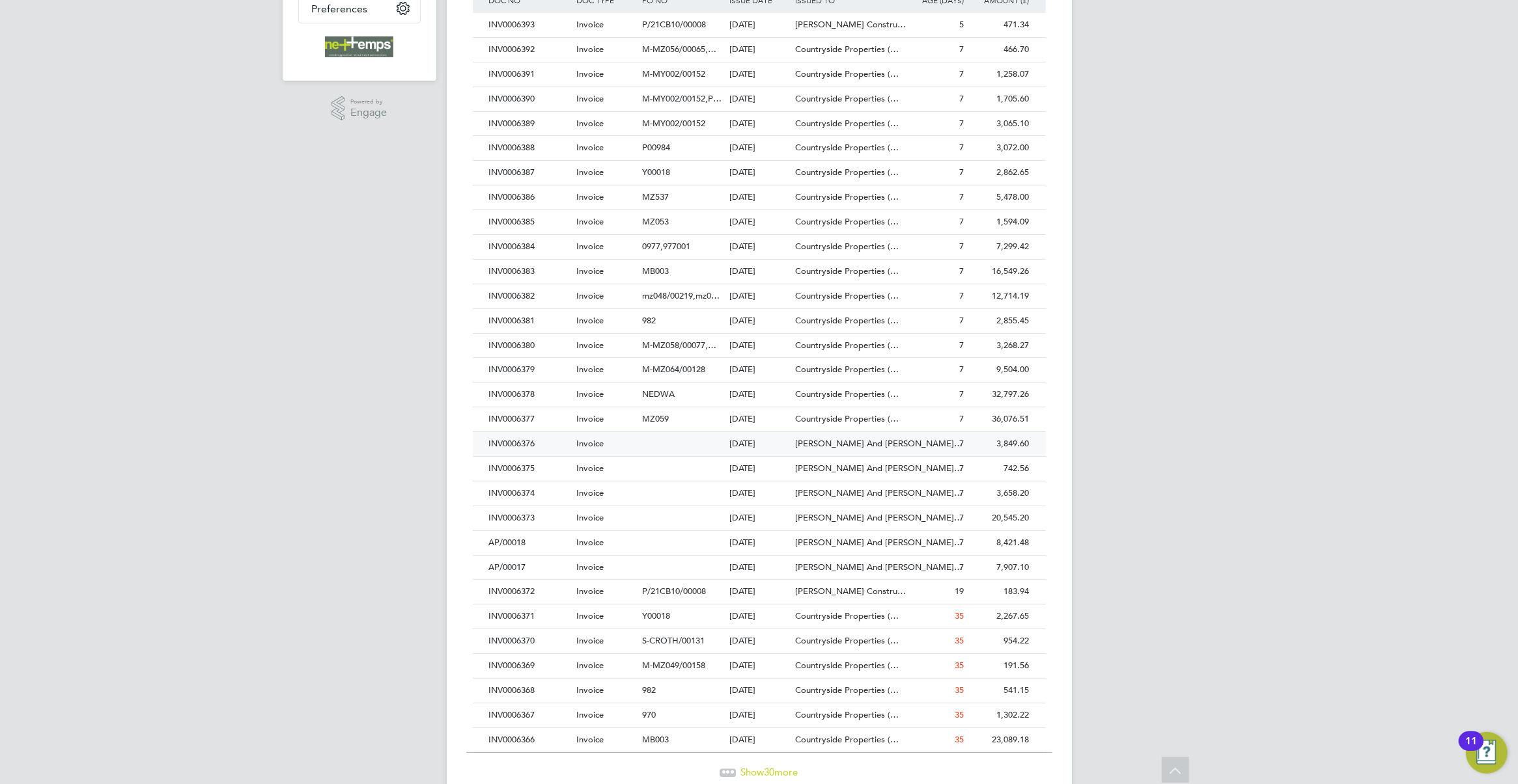
click at [858, 442] on span "[PERSON_NAME] And [PERSON_NAME]…" at bounding box center [878, 444] width 167 height 11
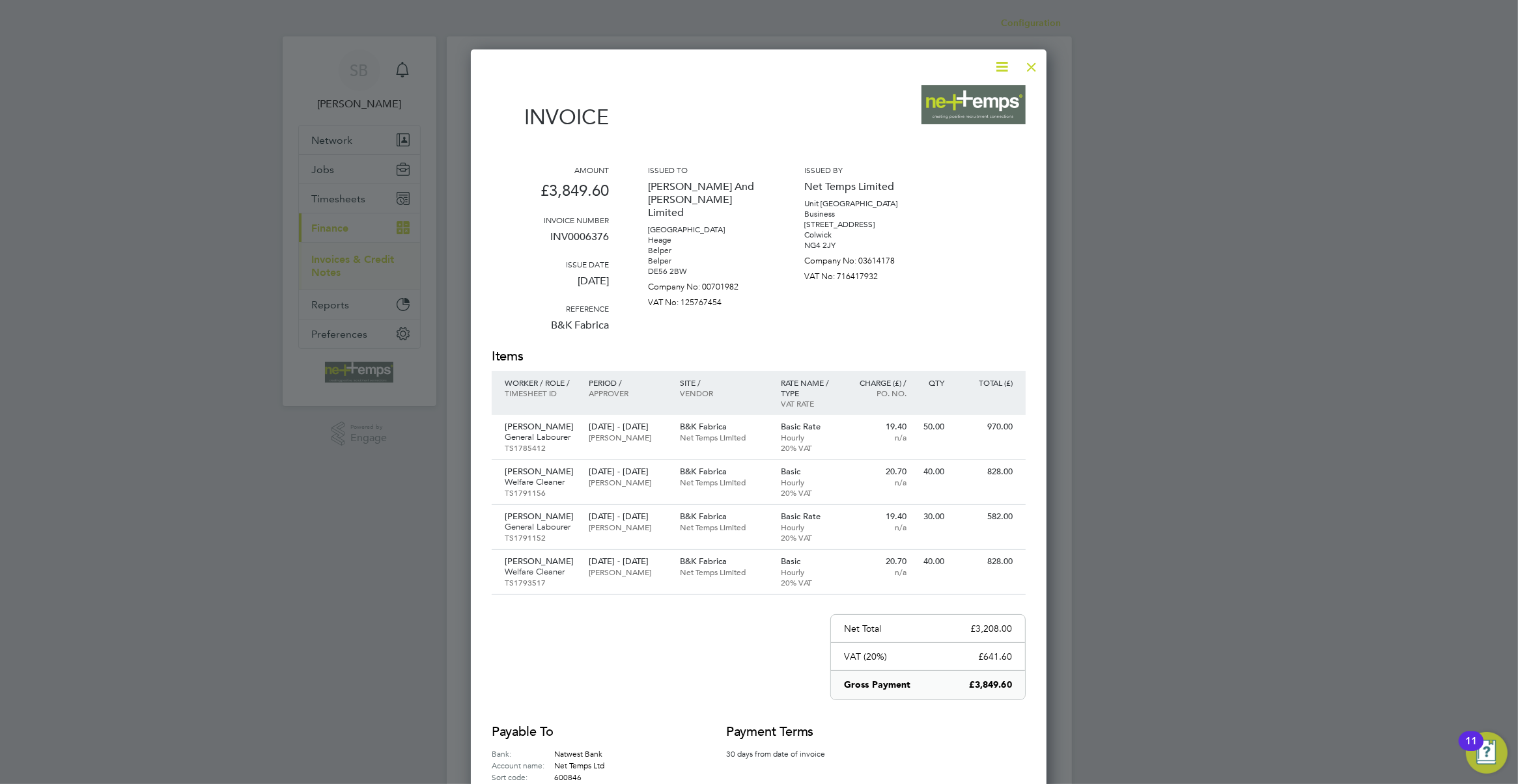
click at [1030, 67] on div at bounding box center [1031, 64] width 24 height 24
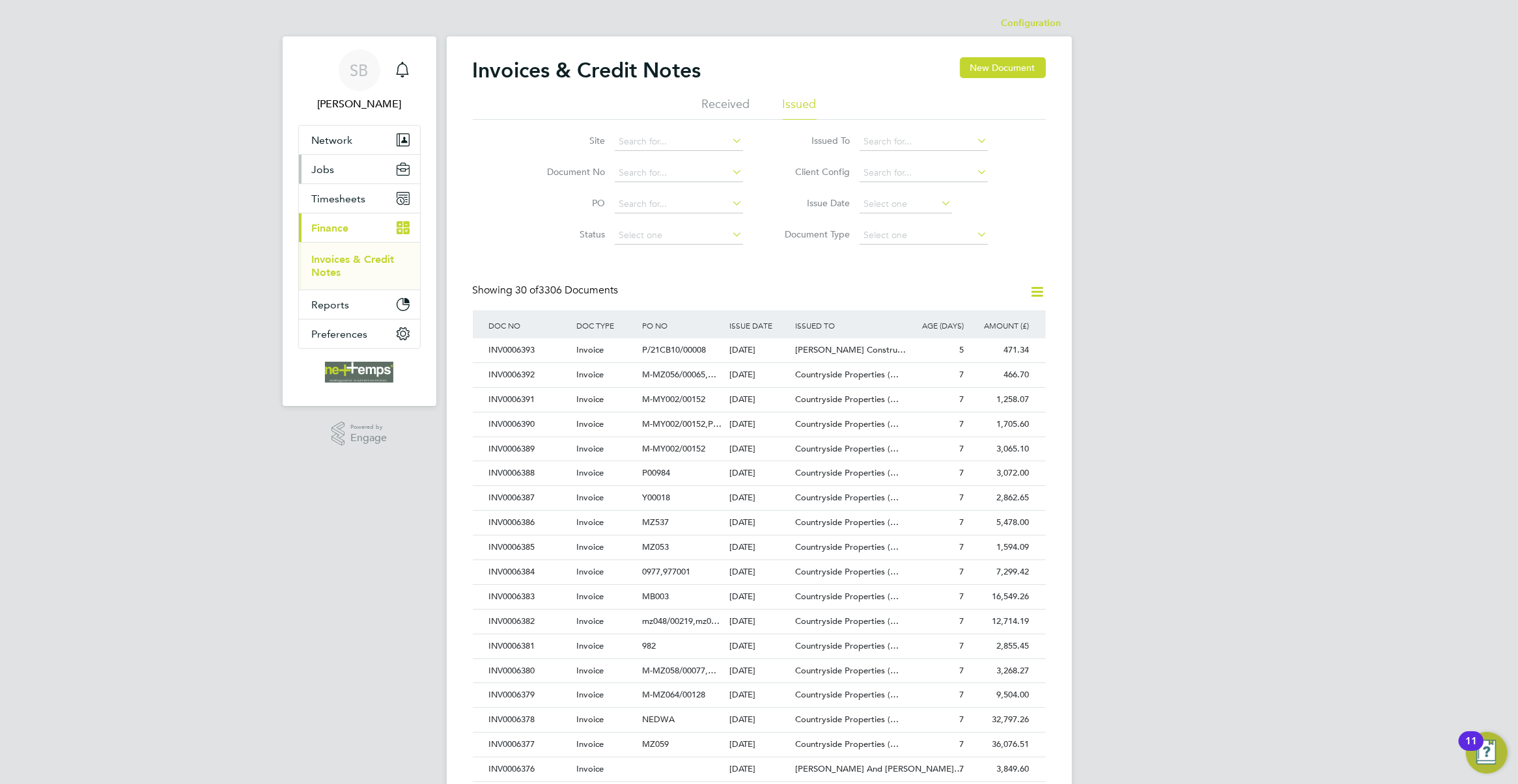
click at [334, 164] on button "Jobs" at bounding box center [359, 169] width 121 height 28
click at [332, 167] on span "Jobs" at bounding box center [323, 170] width 23 height 12
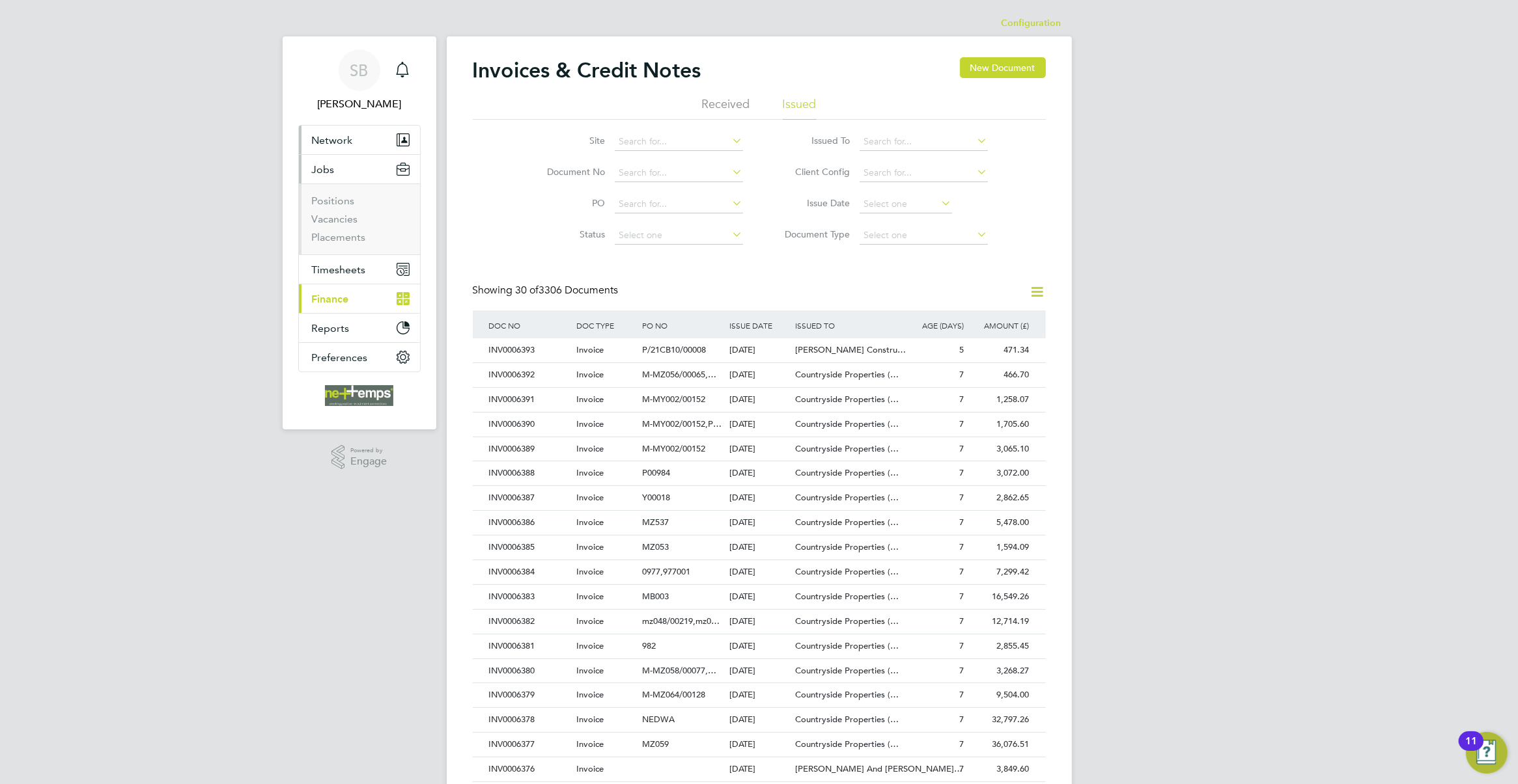
click at [338, 137] on span "Network" at bounding box center [332, 140] width 41 height 12
click at [327, 186] on link "Sites" at bounding box center [323, 189] width 23 height 12
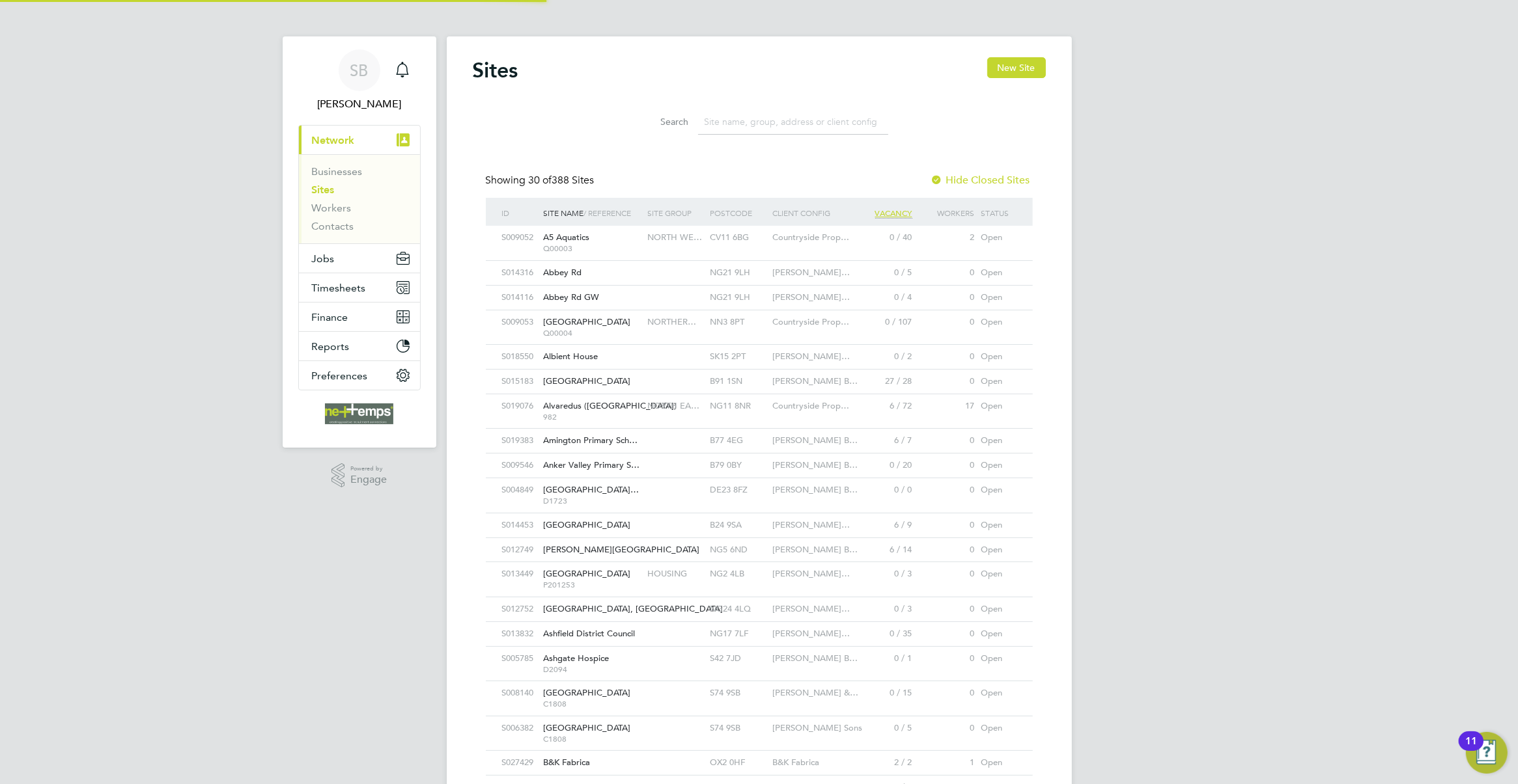
click at [736, 117] on input at bounding box center [793, 122] width 190 height 26
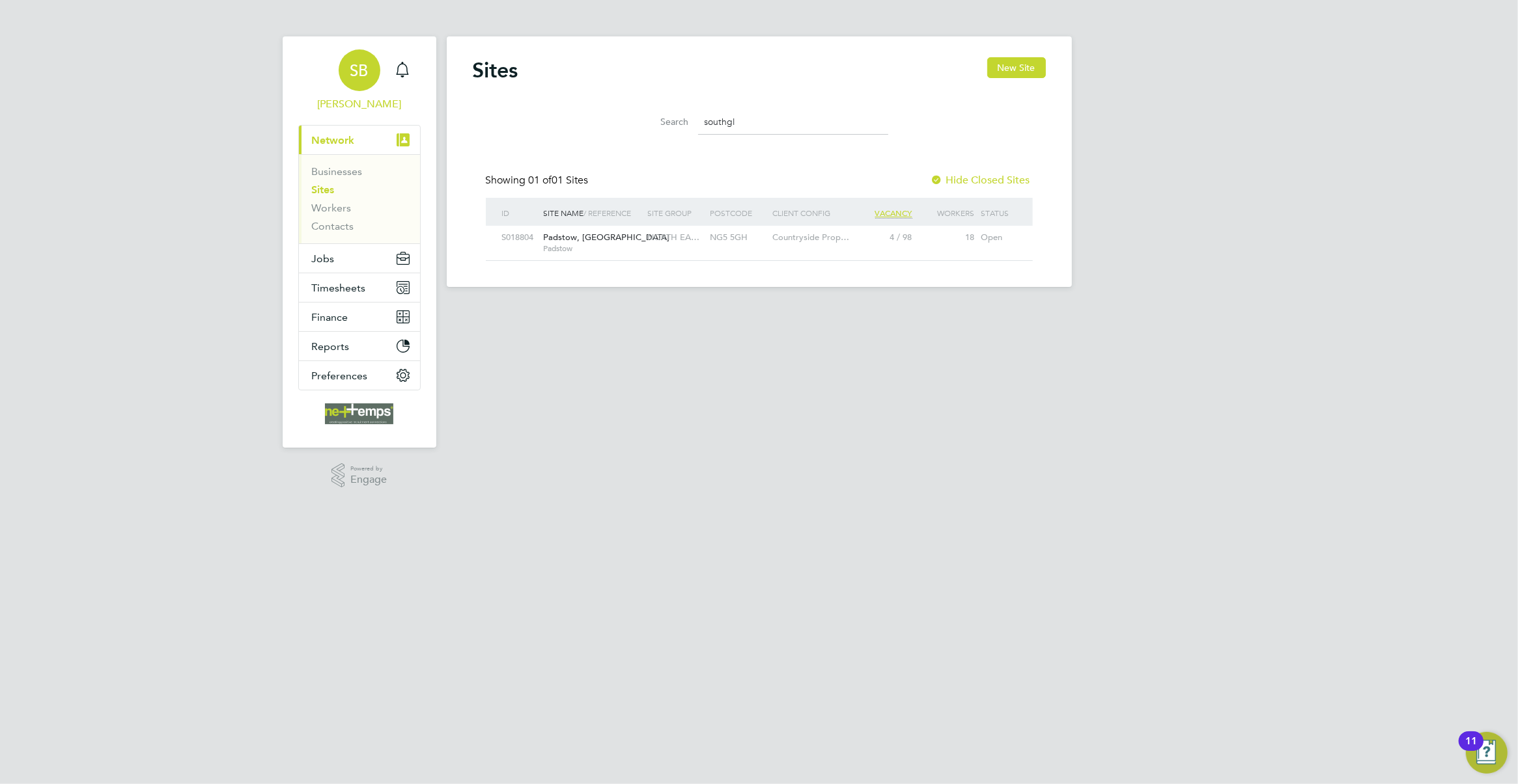
scroll to position [25, 83]
drag, startPoint x: 752, startPoint y: 124, endPoint x: 624, endPoint y: 128, distance: 128.1
click at [624, 128] on li "Search southgl" at bounding box center [759, 122] width 290 height 39
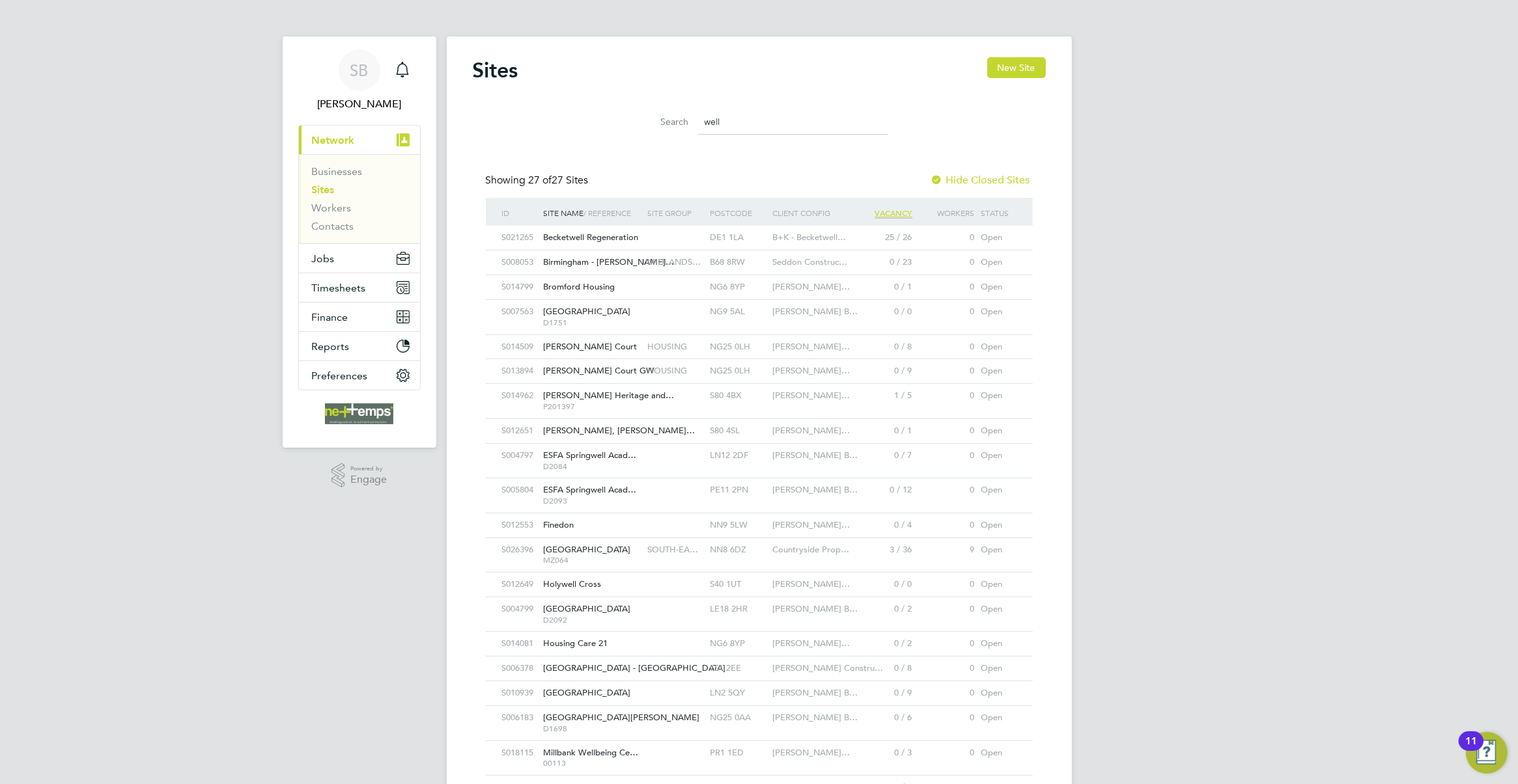
scroll to position [25, 105]
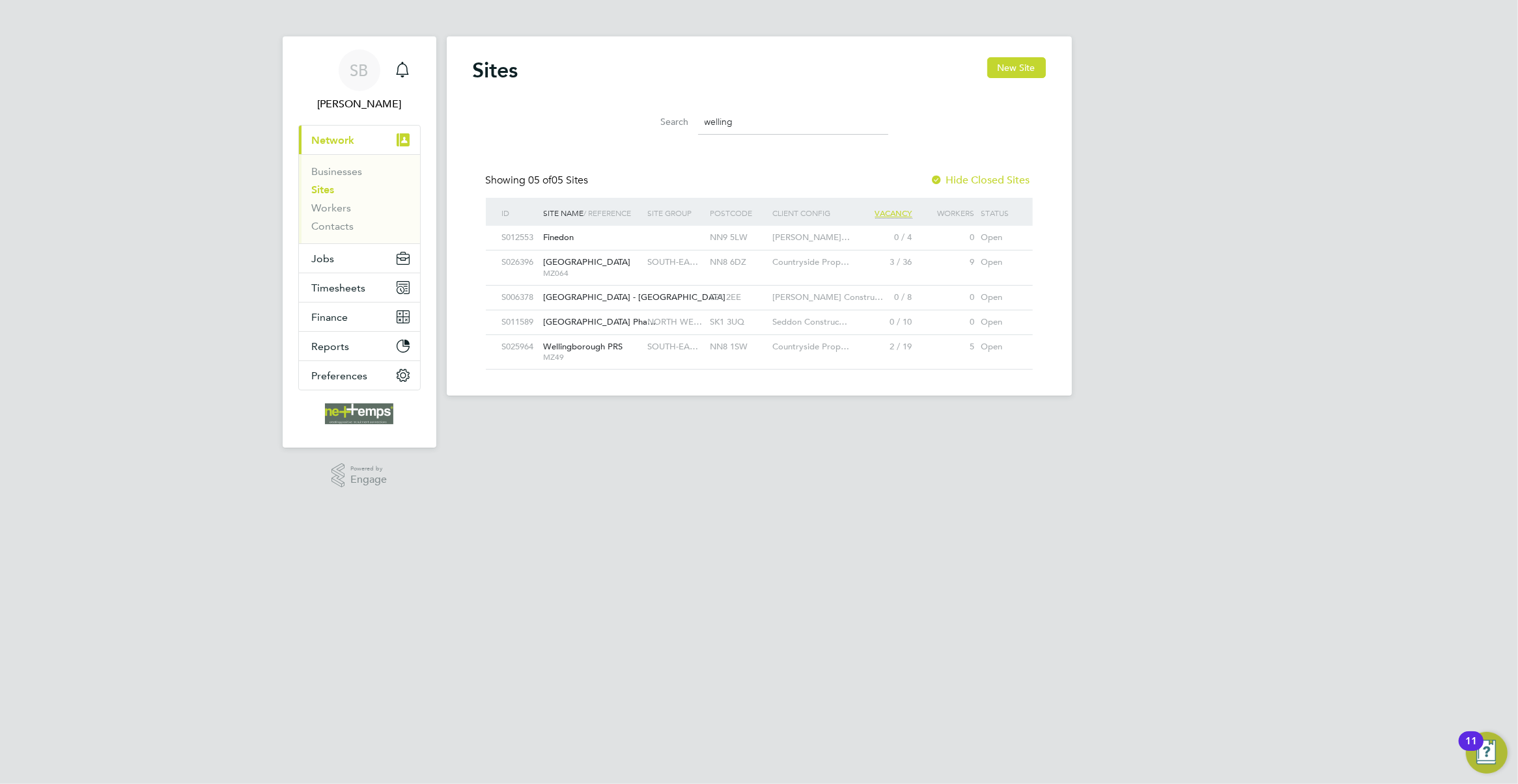
type input "welling"
click at [347, 290] on span "Timesheets" at bounding box center [339, 288] width 54 height 12
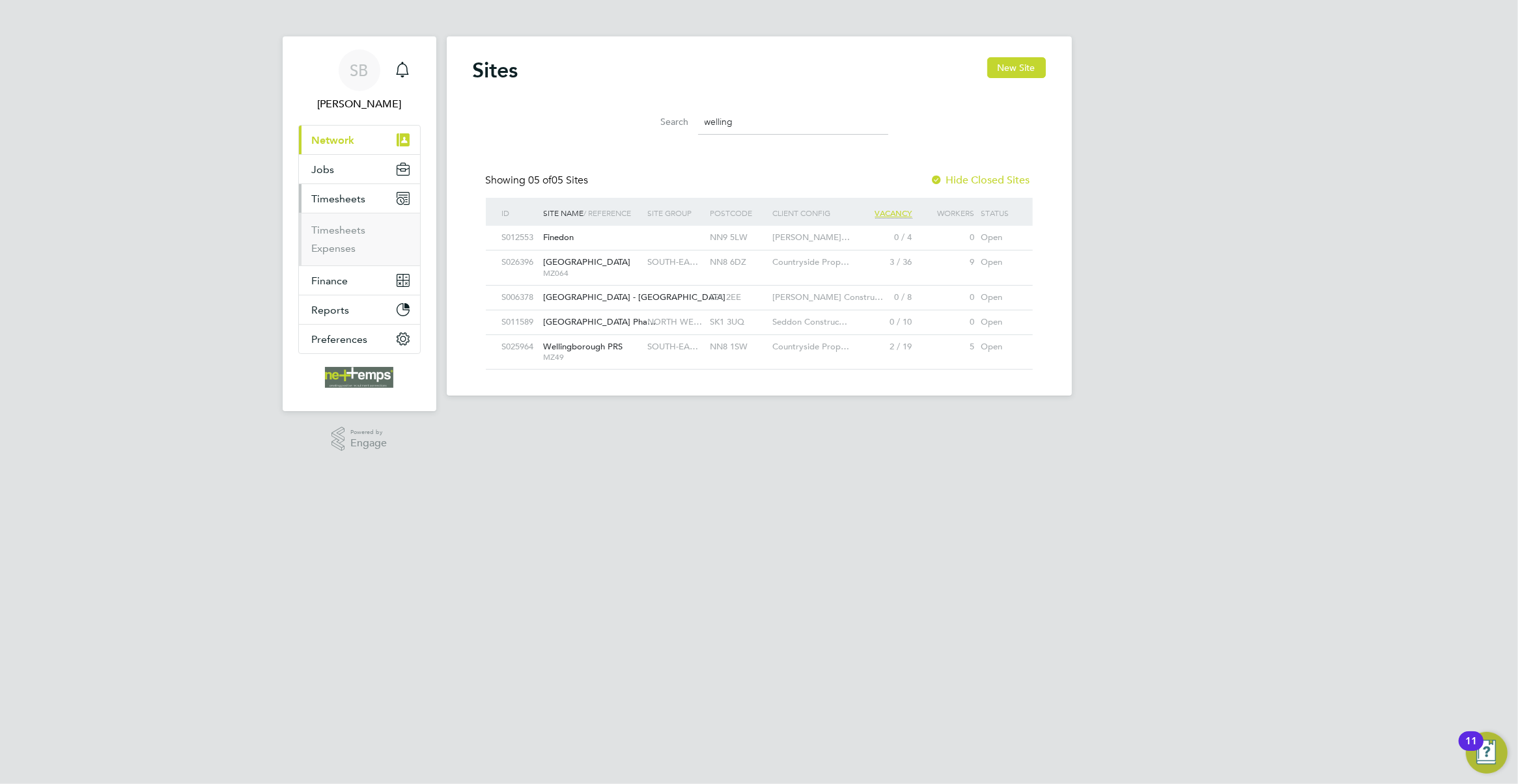
click at [347, 219] on ul "Timesheets Expenses" at bounding box center [359, 239] width 121 height 53
click at [351, 233] on link "Timesheets" at bounding box center [339, 230] width 54 height 12
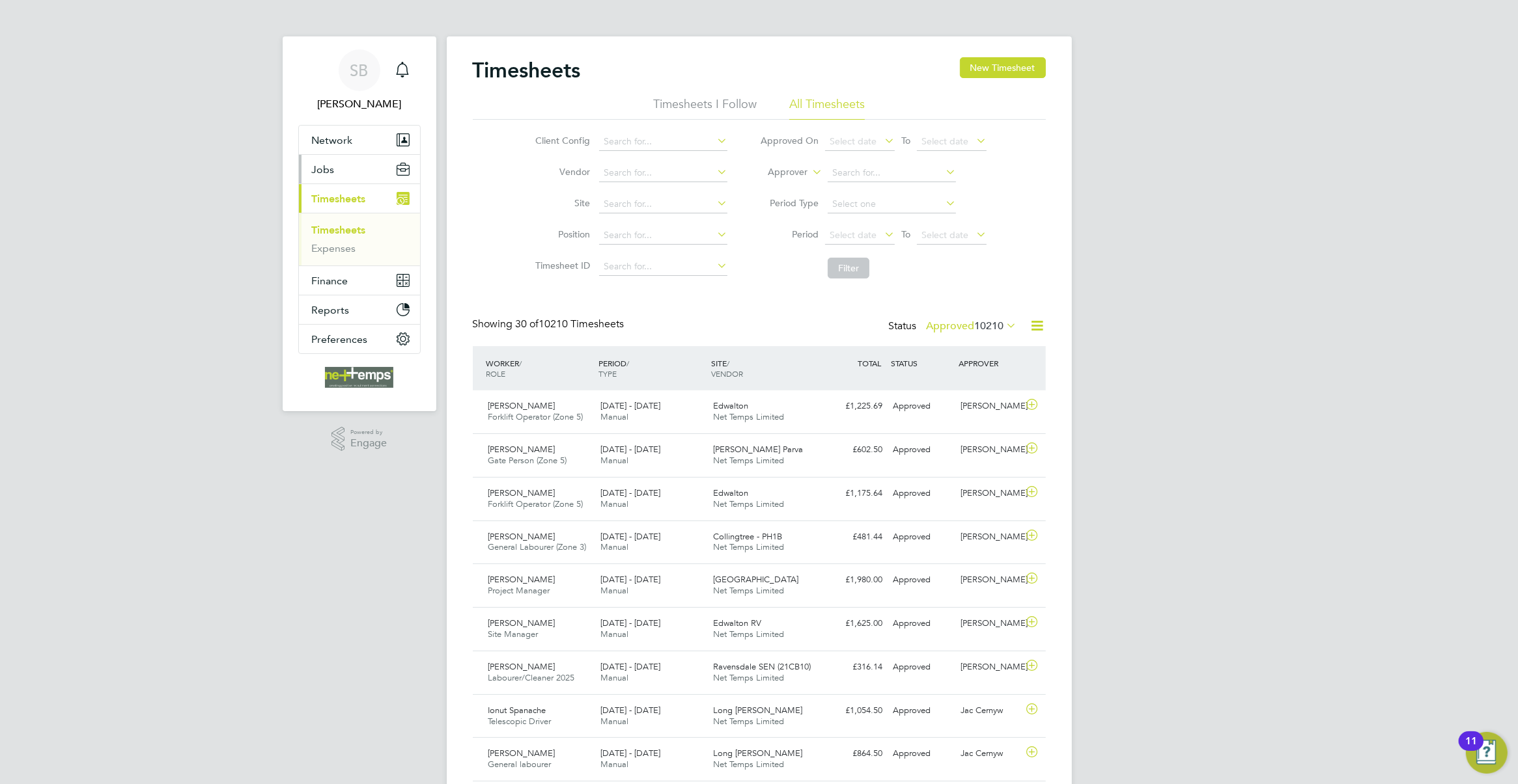
click at [347, 181] on button "Jobs" at bounding box center [359, 169] width 121 height 28
click at [343, 149] on button "Network" at bounding box center [359, 140] width 121 height 28
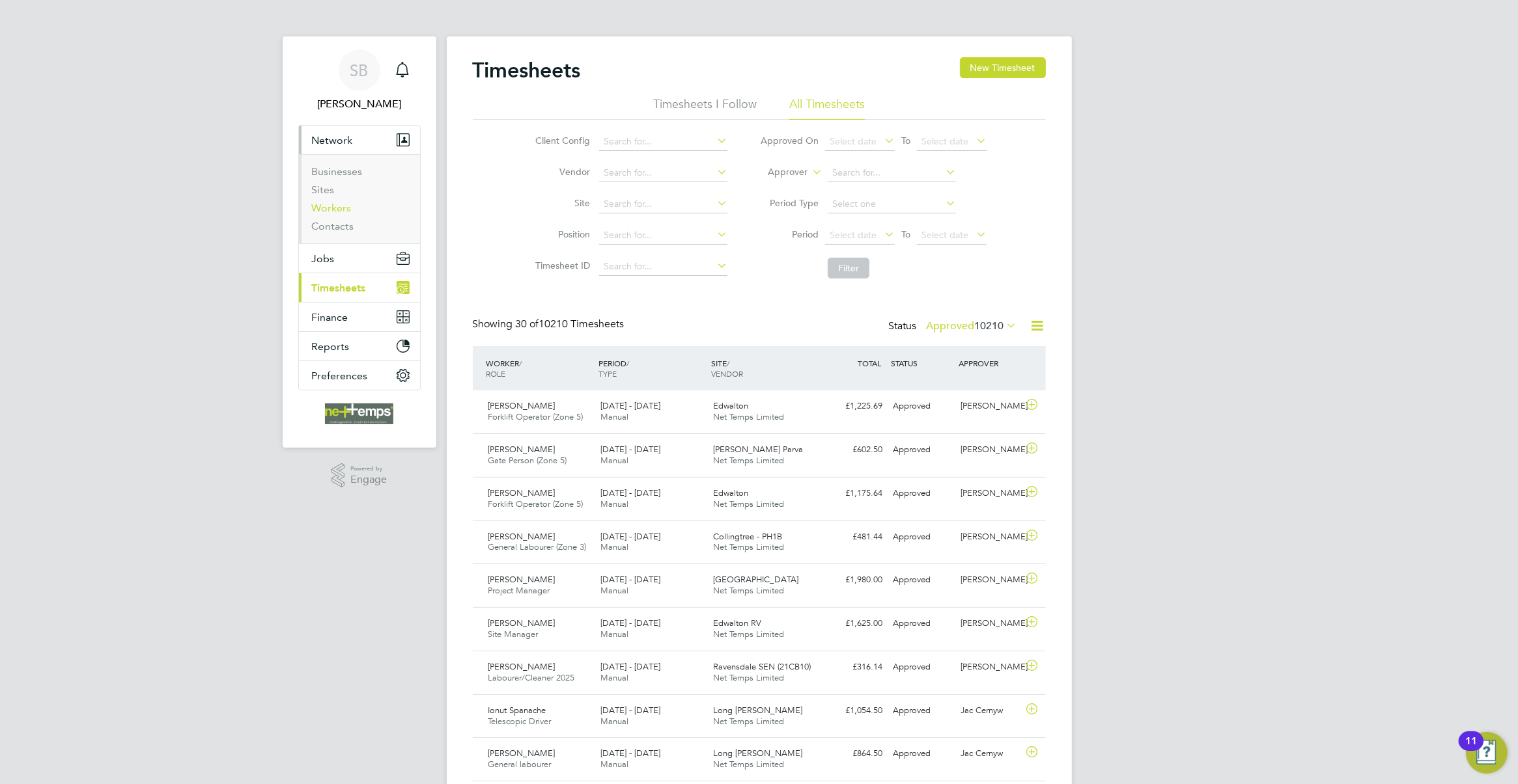
click at [337, 206] on link "Workers" at bounding box center [332, 208] width 40 height 12
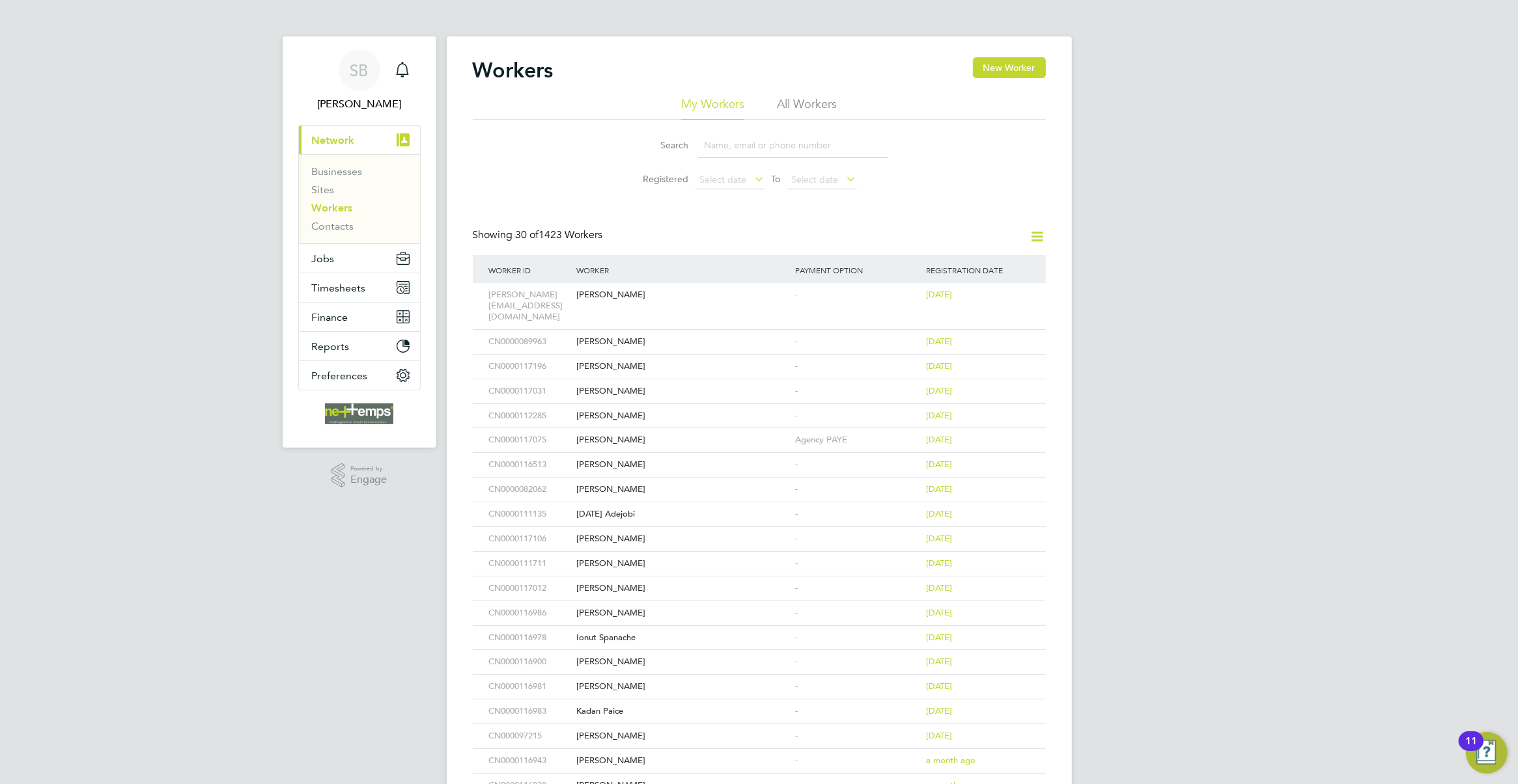
click at [757, 143] on input at bounding box center [793, 145] width 190 height 26
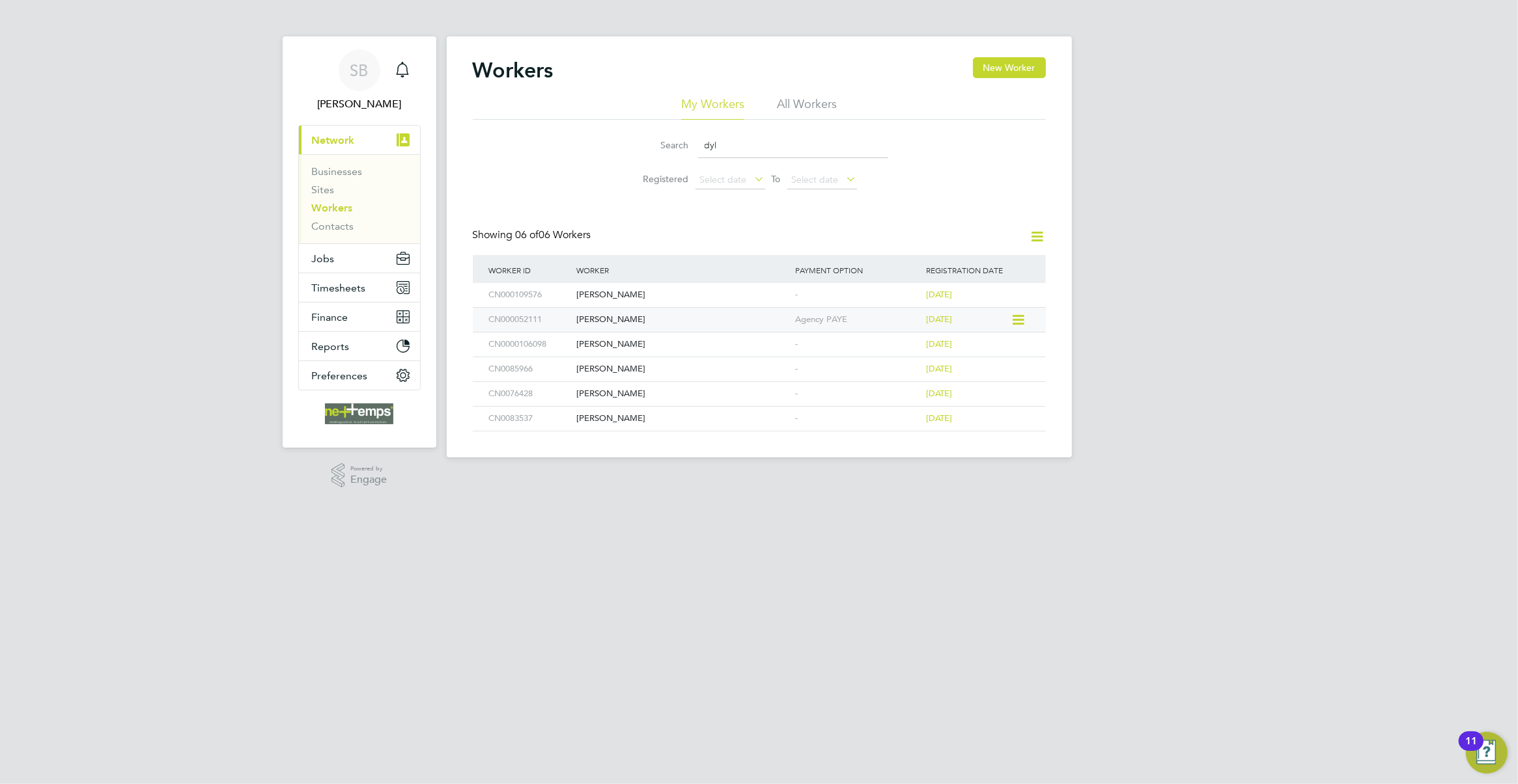
type input "dyl"
click at [681, 321] on div "Dylan Batchelor" at bounding box center [682, 320] width 219 height 24
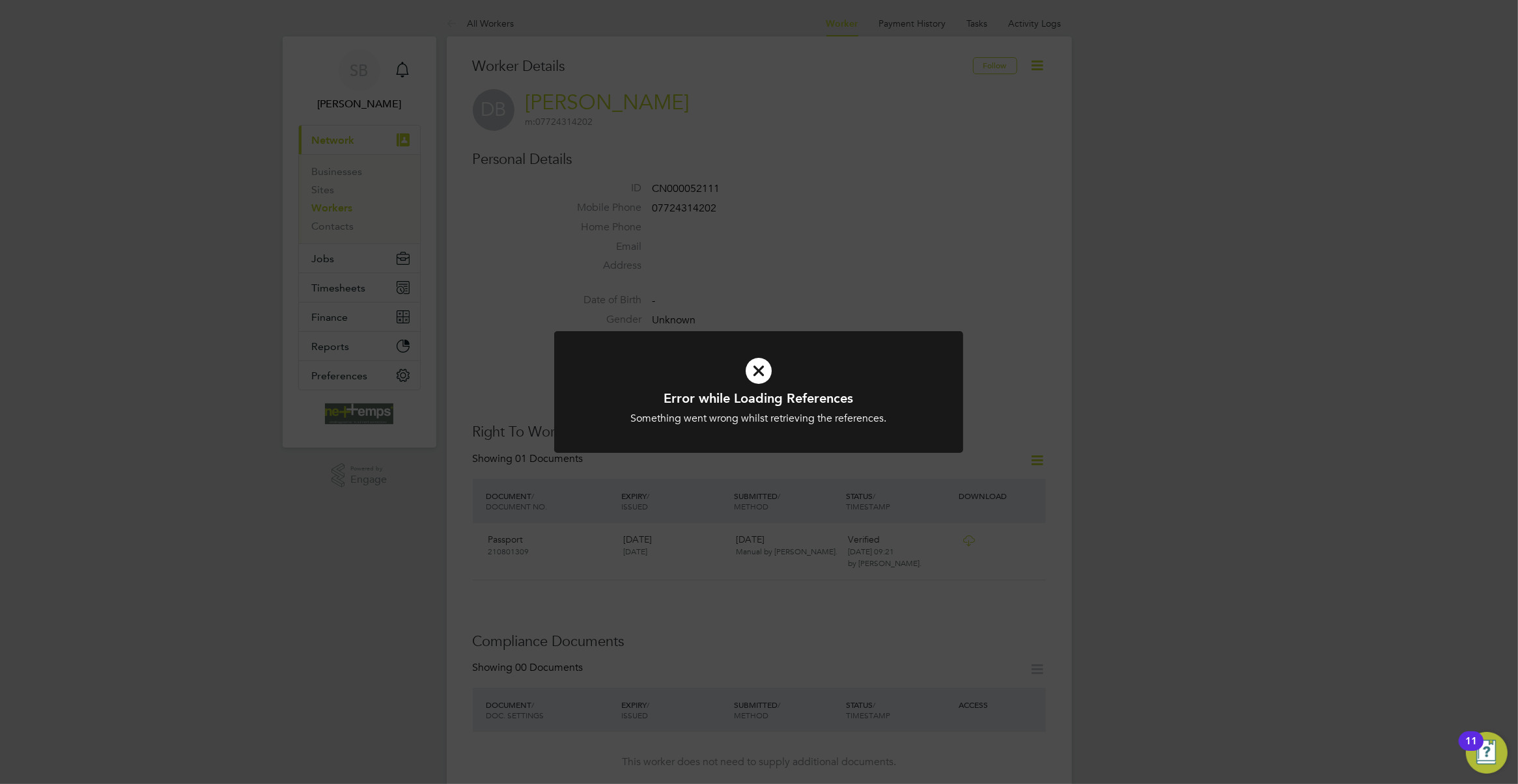
click at [1079, 334] on div "Error while Loading References Something went wrong whilst retrieving the refer…" at bounding box center [759, 392] width 1518 height 784
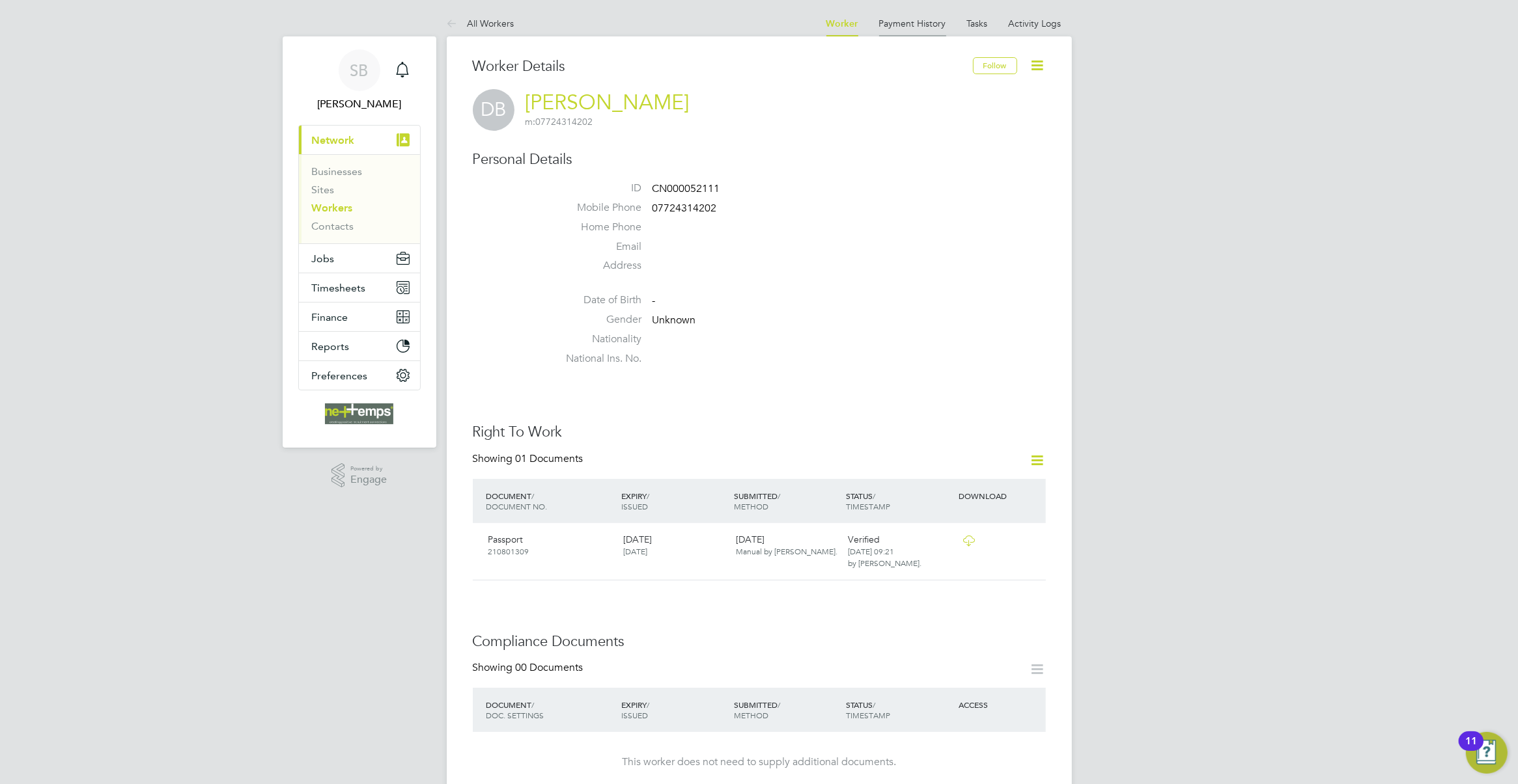
click at [918, 26] on link "Payment History" at bounding box center [912, 23] width 67 height 11
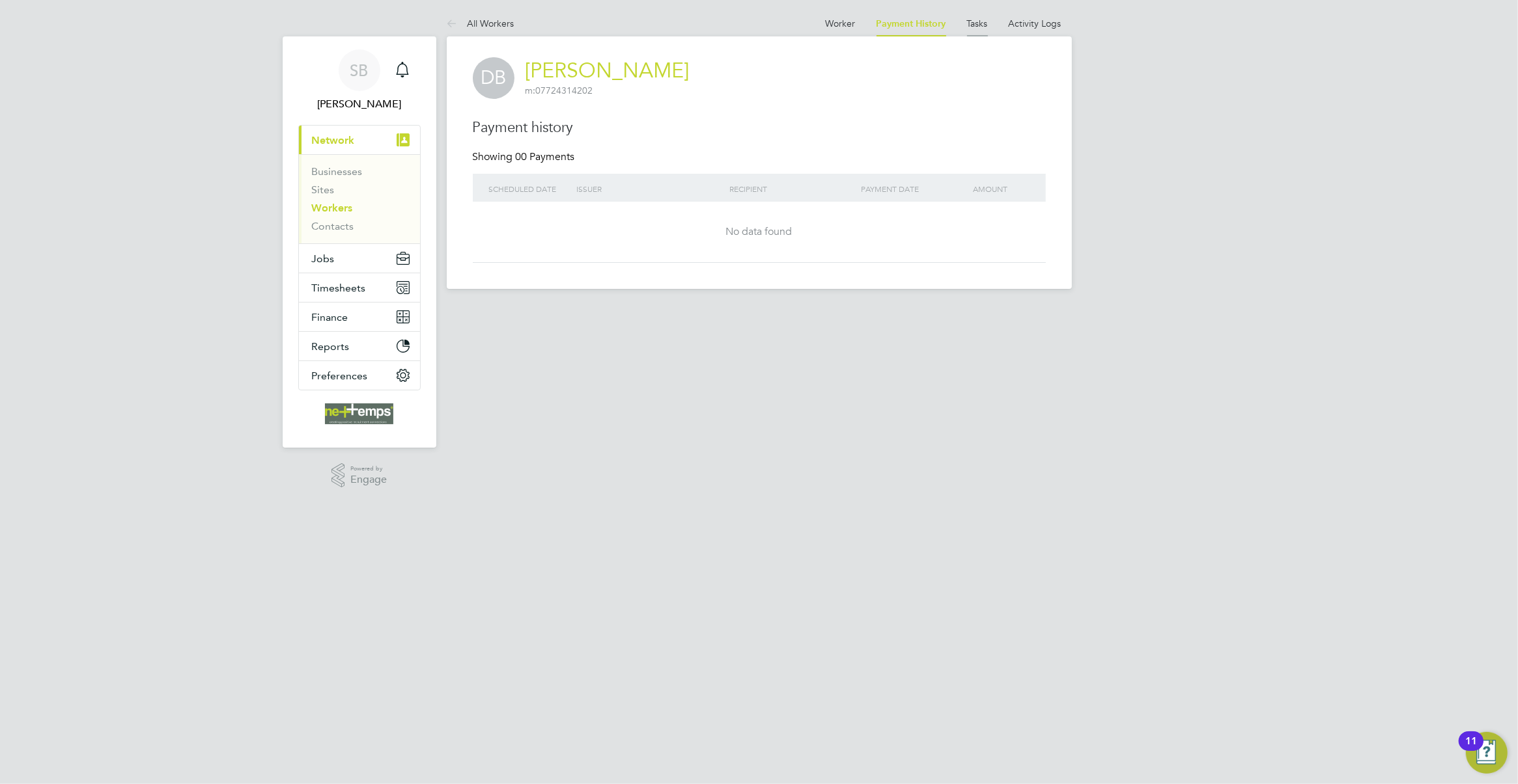
click at [975, 24] on link "Tasks" at bounding box center [977, 23] width 21 height 11
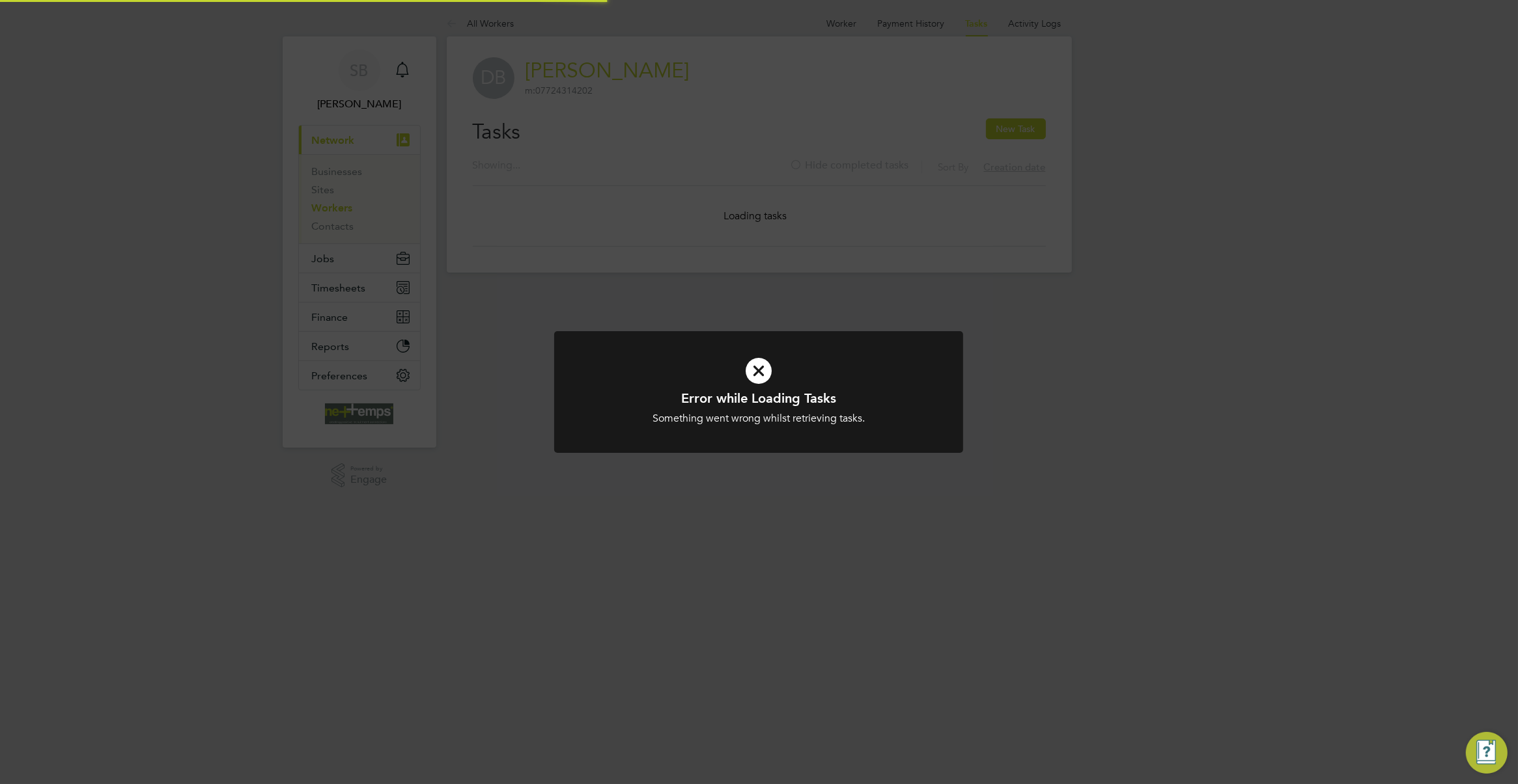
click at [1016, 23] on div "Error while Loading Tasks Something went wrong whilst retrieving tasks. Cancel …" at bounding box center [759, 392] width 1518 height 784
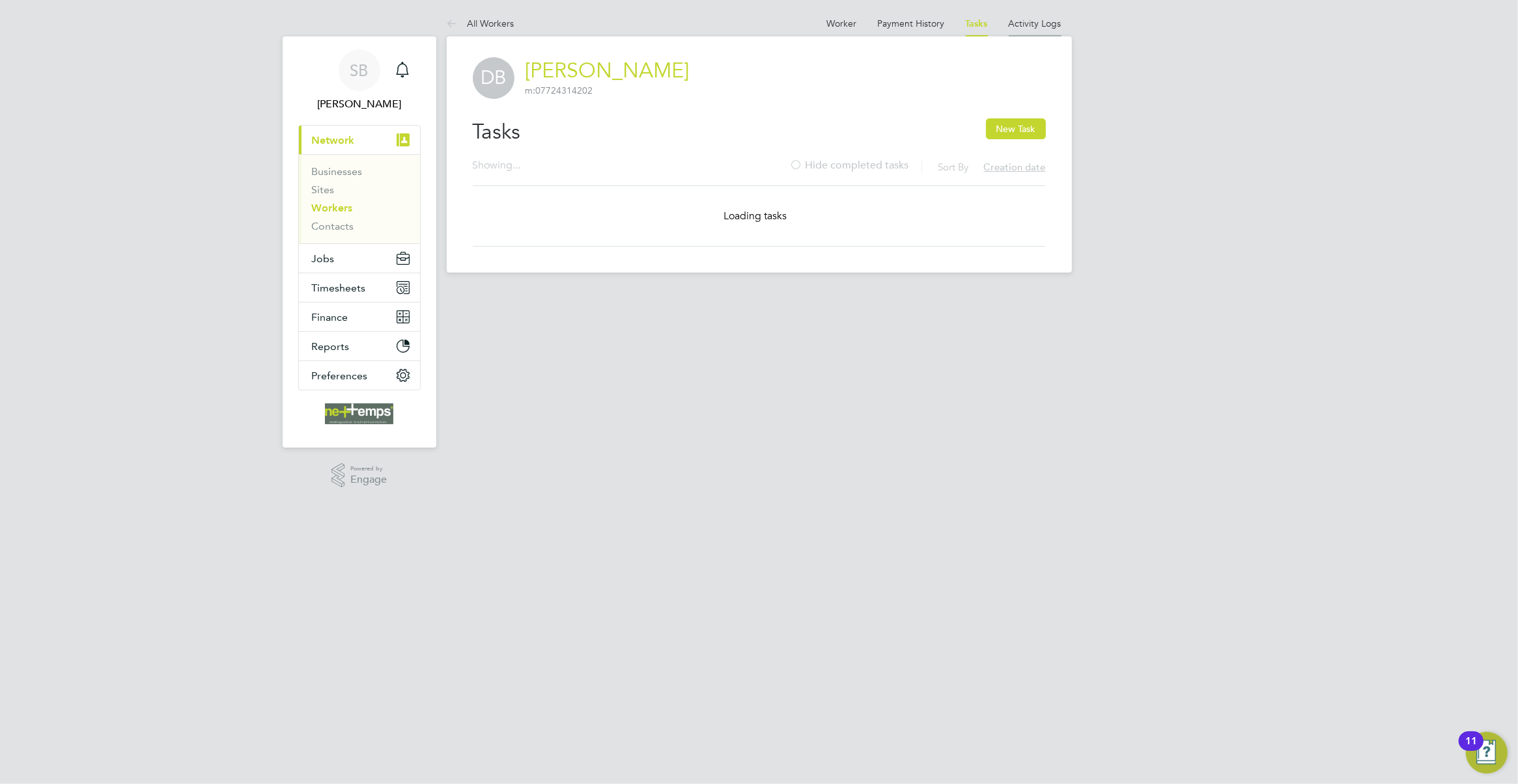
click at [1024, 23] on link "Activity Logs" at bounding box center [1035, 23] width 53 height 11
